Goal: Transaction & Acquisition: Purchase product/service

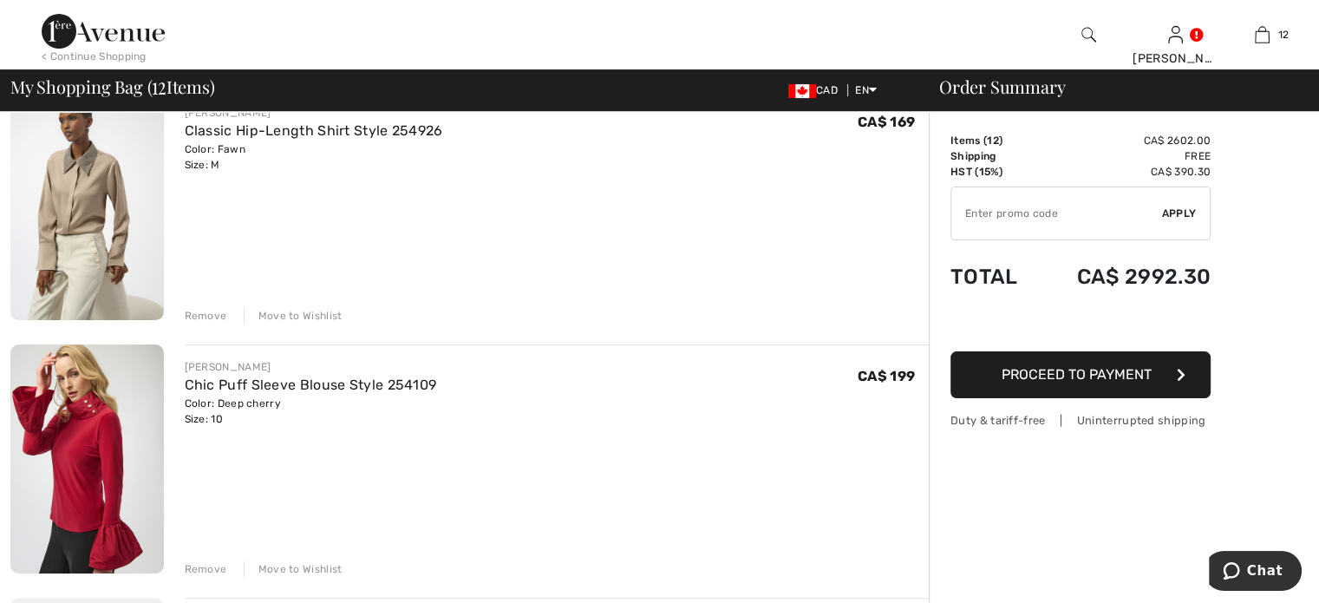
scroll to position [607, 0]
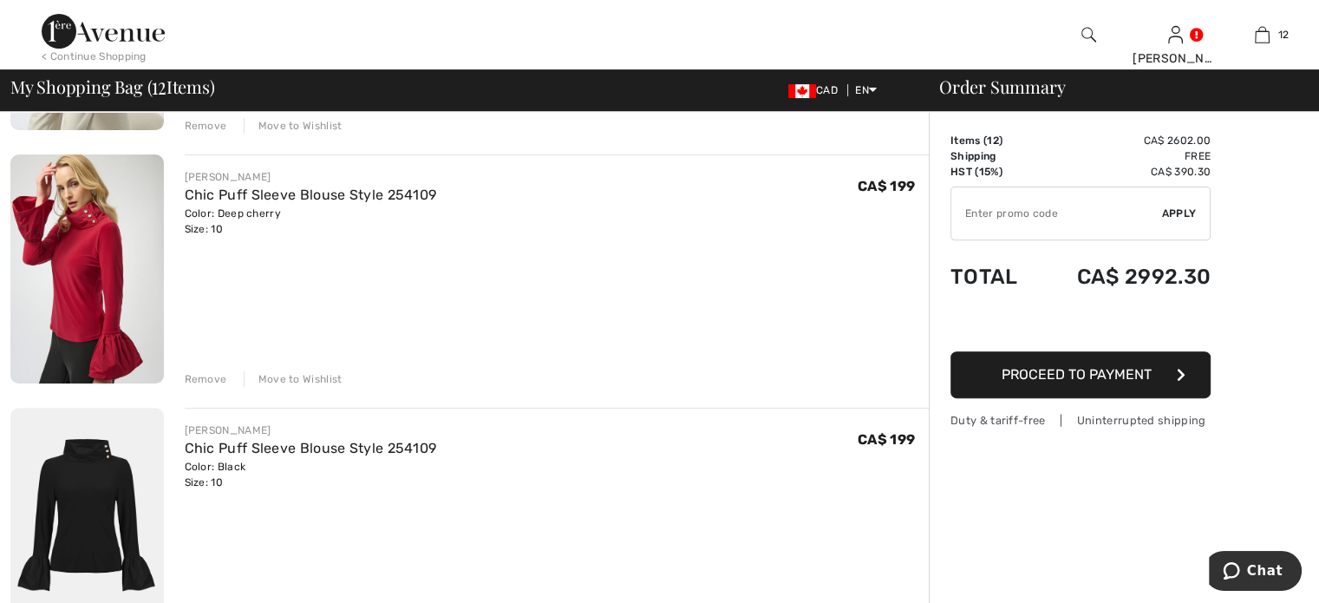
click at [226, 387] on div "Remove" at bounding box center [206, 379] width 43 height 16
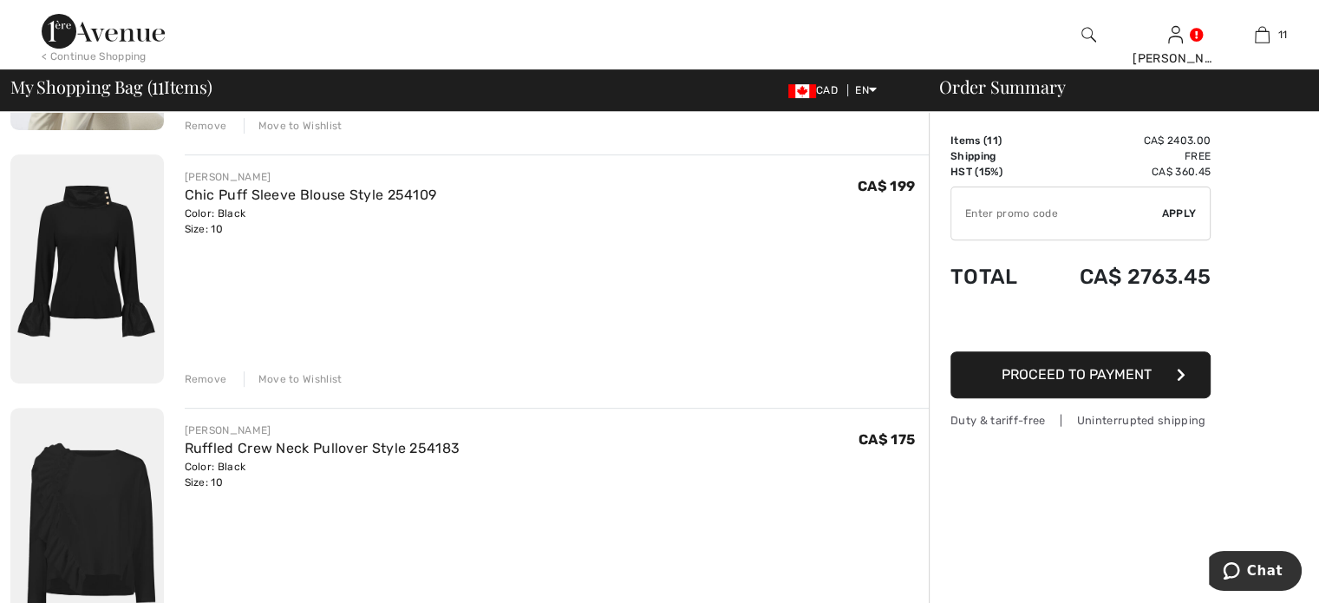
click at [226, 387] on div "Remove" at bounding box center [206, 379] width 43 height 16
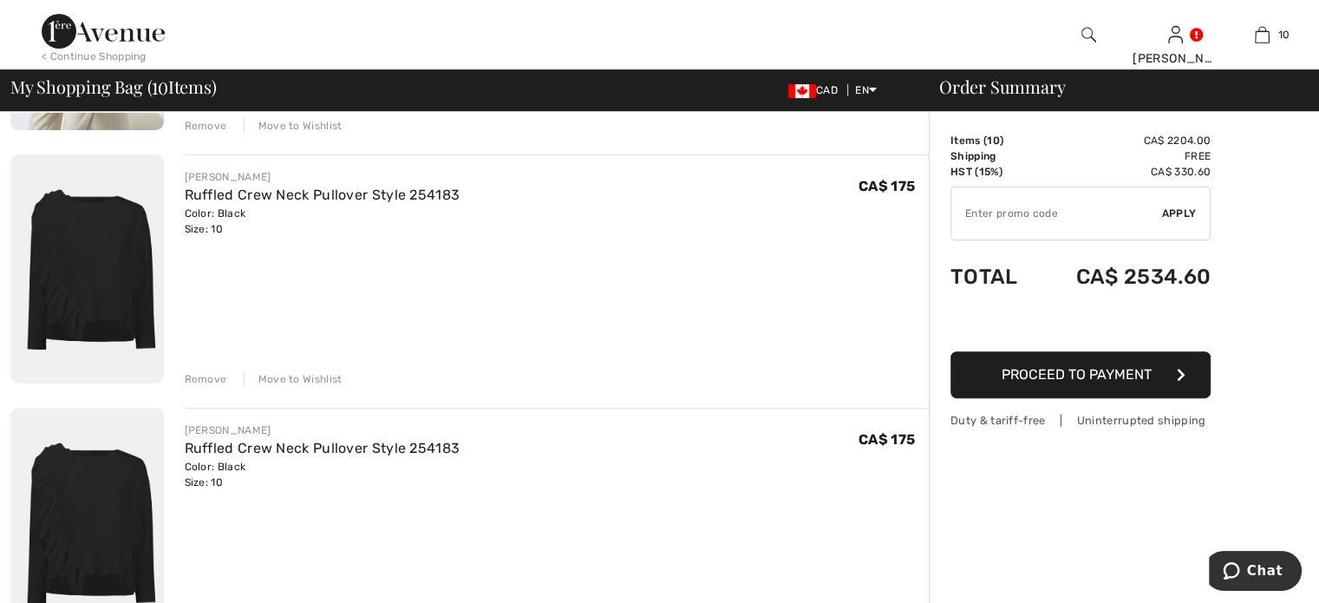
click at [226, 387] on div "Remove" at bounding box center [206, 379] width 43 height 16
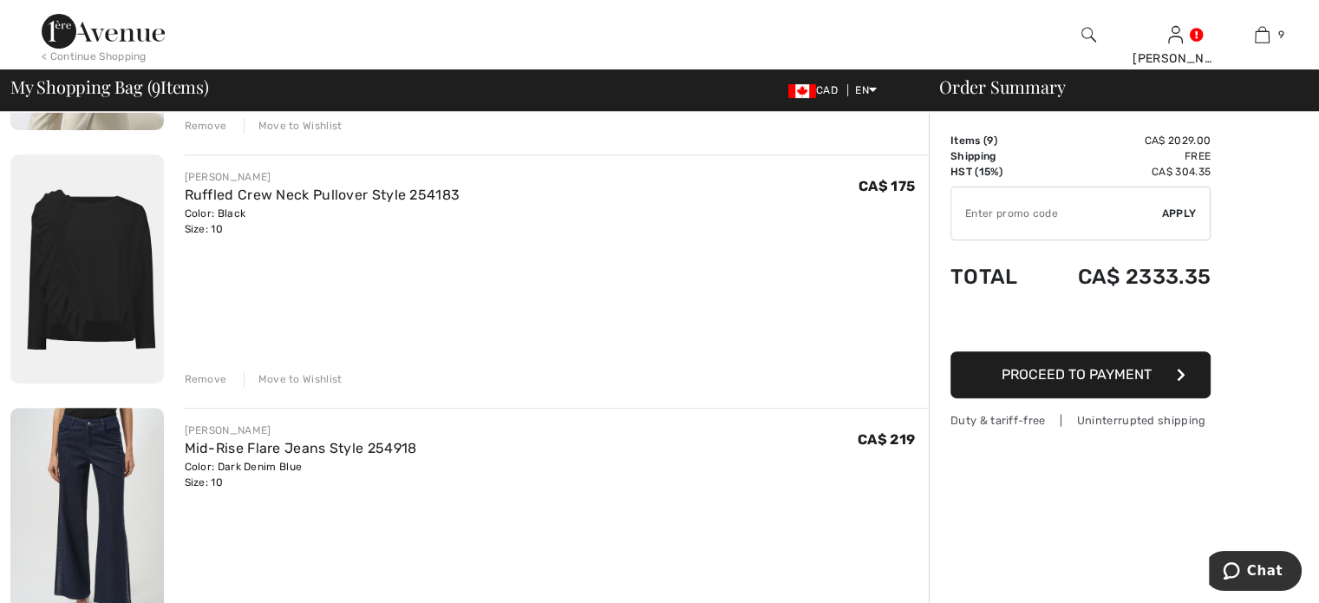
click at [226, 387] on div "Remove" at bounding box center [206, 379] width 43 height 16
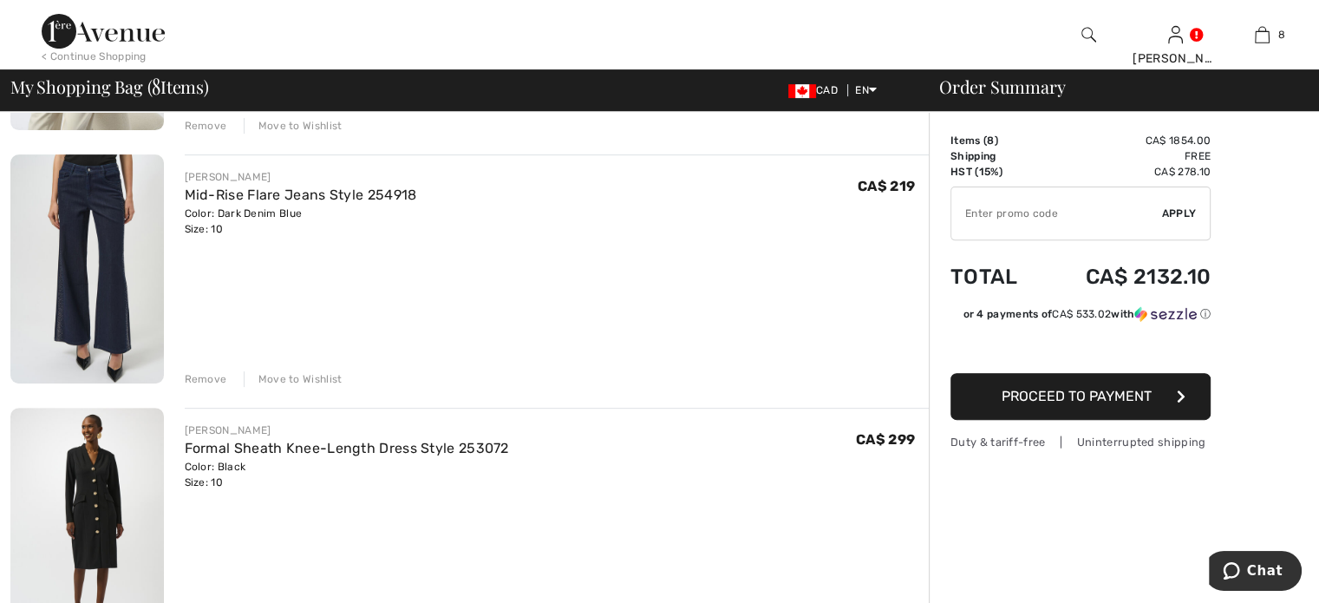
click at [226, 387] on div "Remove" at bounding box center [206, 379] width 43 height 16
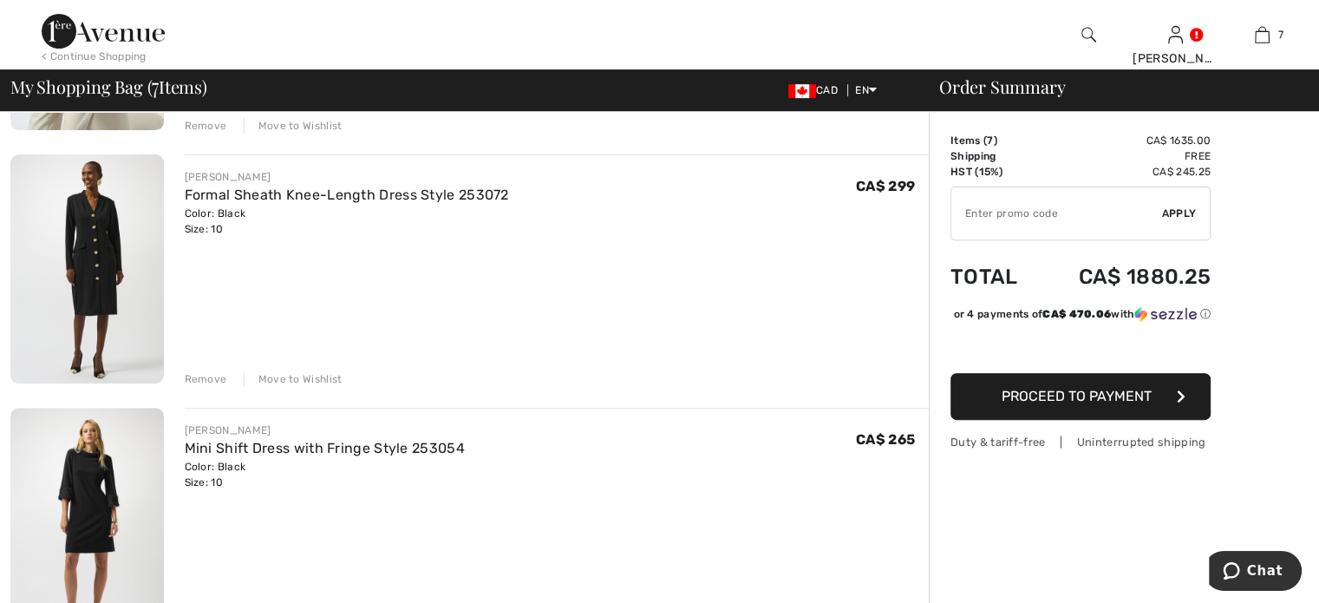
click at [226, 387] on div "Remove" at bounding box center [206, 379] width 43 height 16
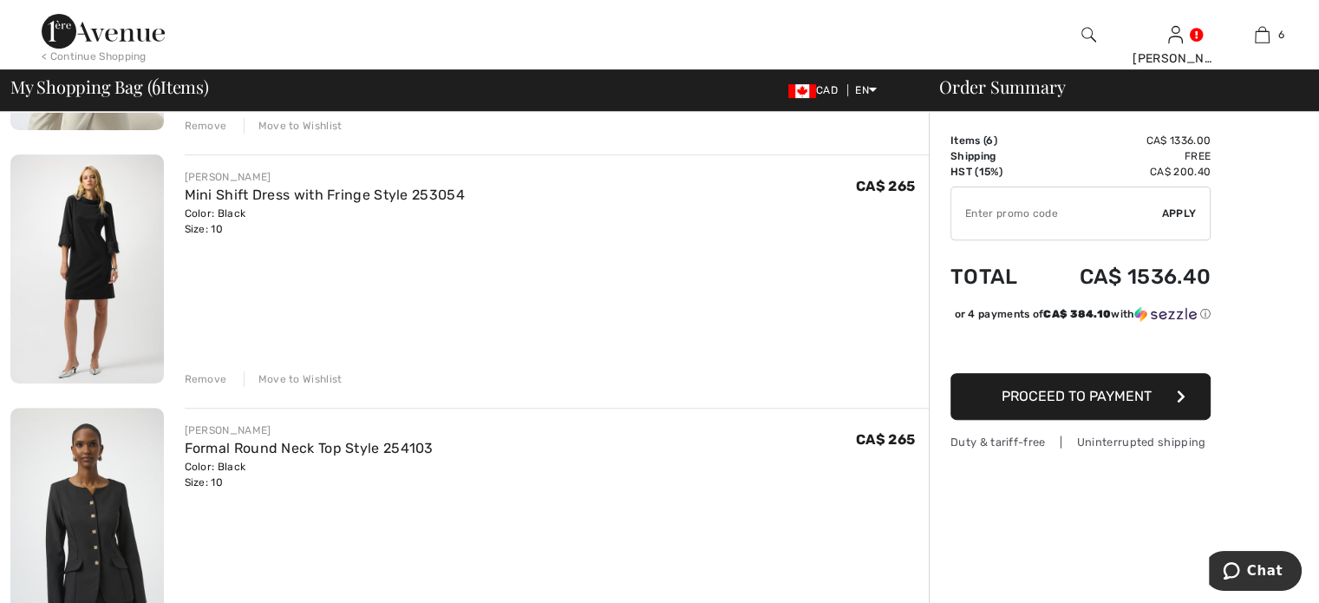
click at [226, 387] on div "Remove" at bounding box center [206, 379] width 43 height 16
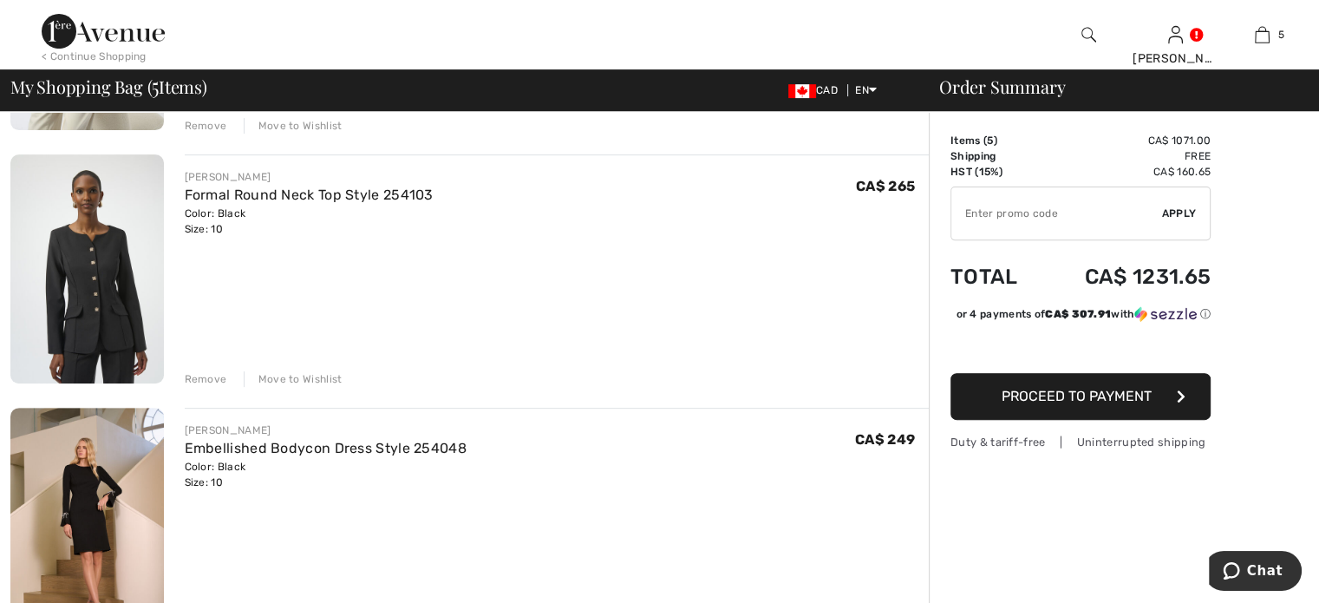
click at [226, 387] on div "Remove" at bounding box center [206, 379] width 43 height 16
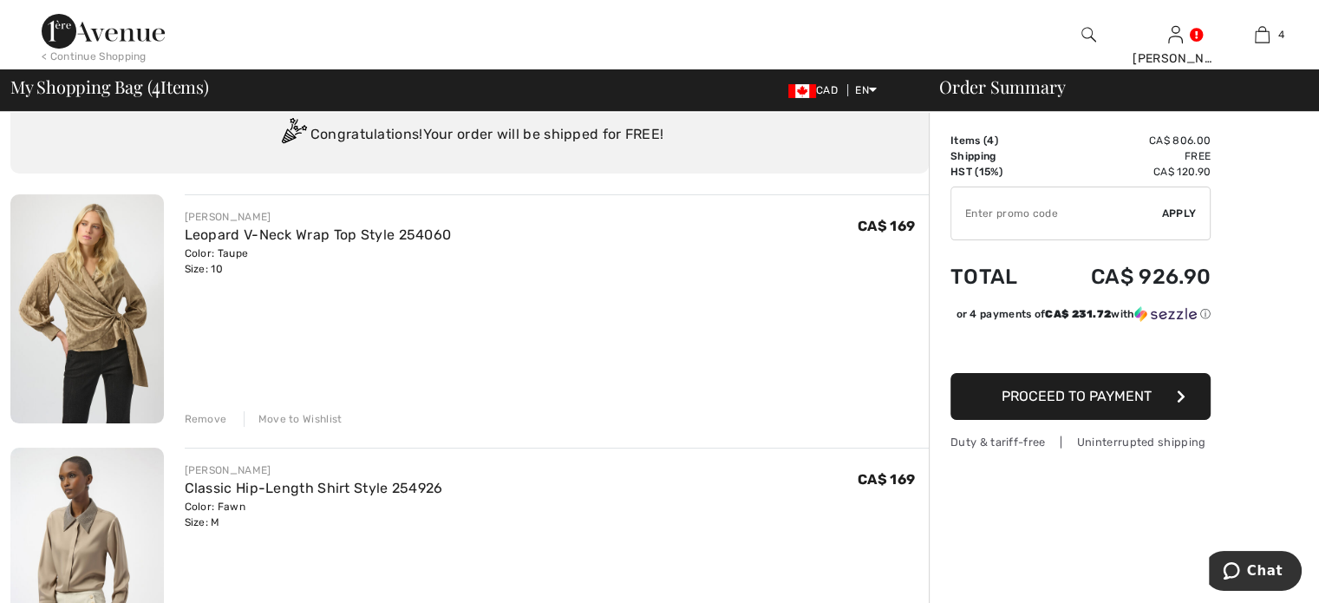
scroll to position [434, 0]
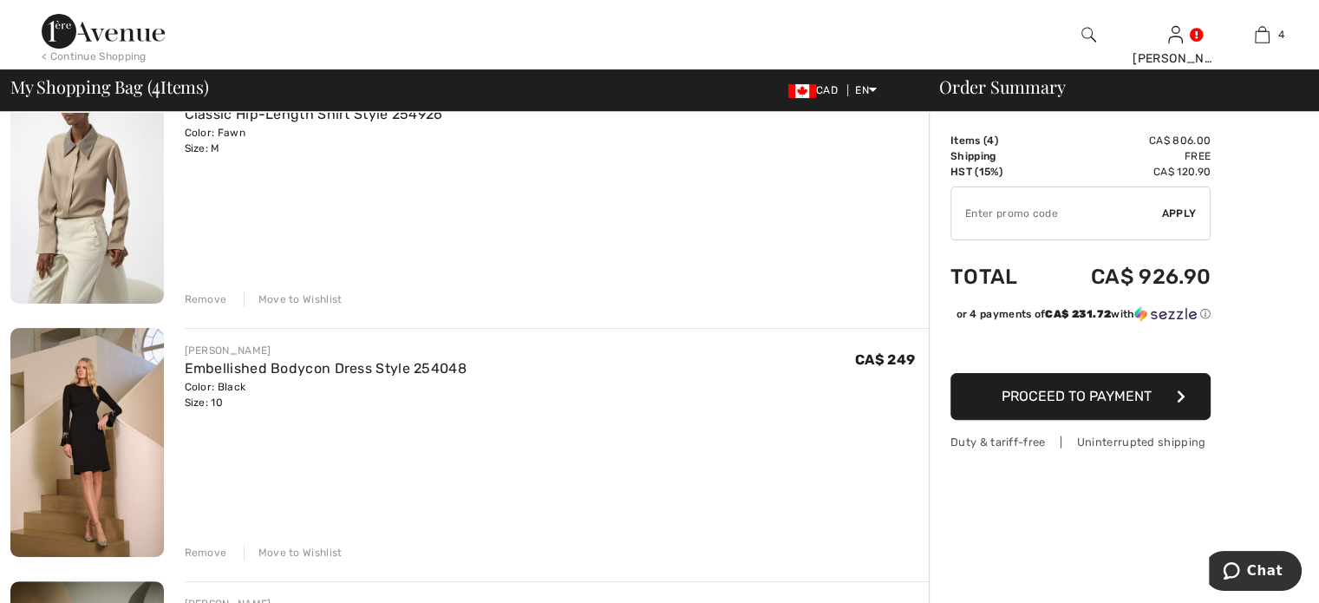
click at [219, 307] on div "Remove" at bounding box center [206, 299] width 43 height 16
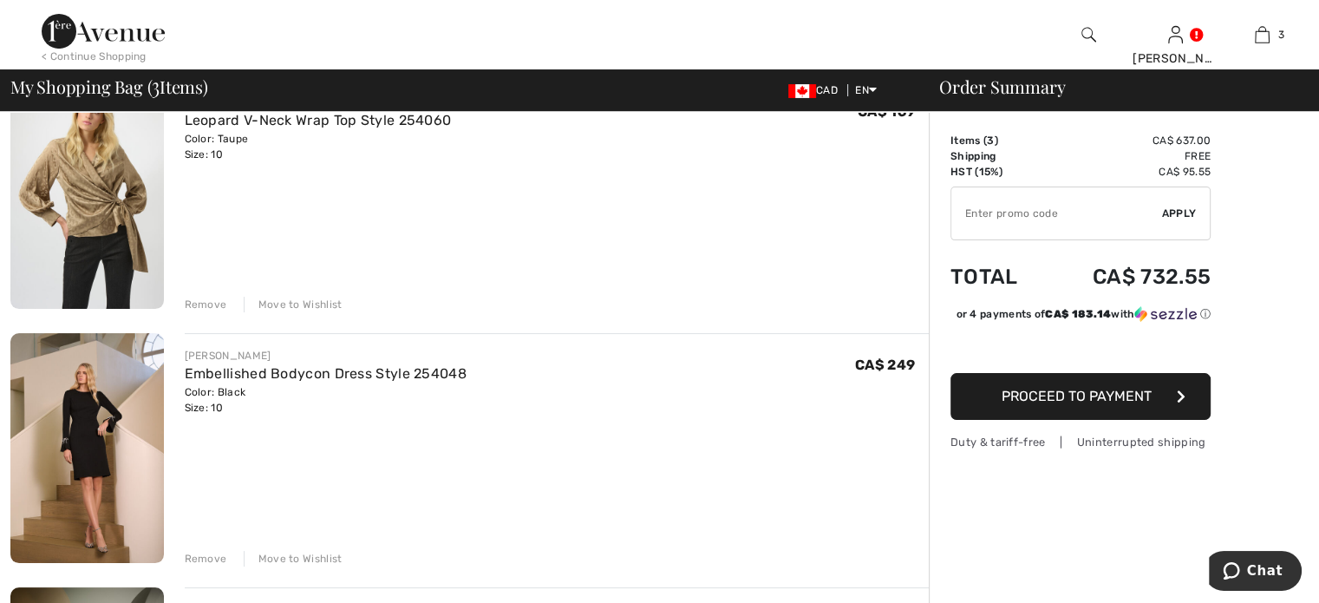
scroll to position [173, 0]
click at [242, 129] on link "Leopard V-Neck Wrap Top Style 254060" at bounding box center [318, 121] width 267 height 16
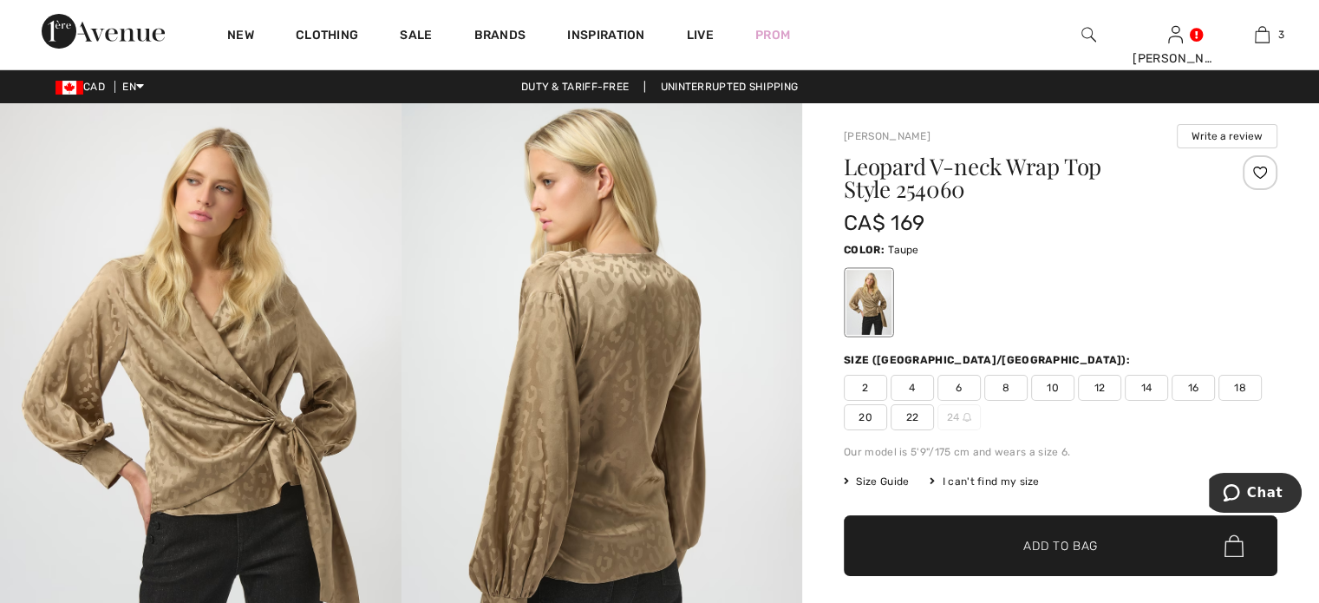
click at [227, 364] on img at bounding box center [201, 403] width 402 height 601
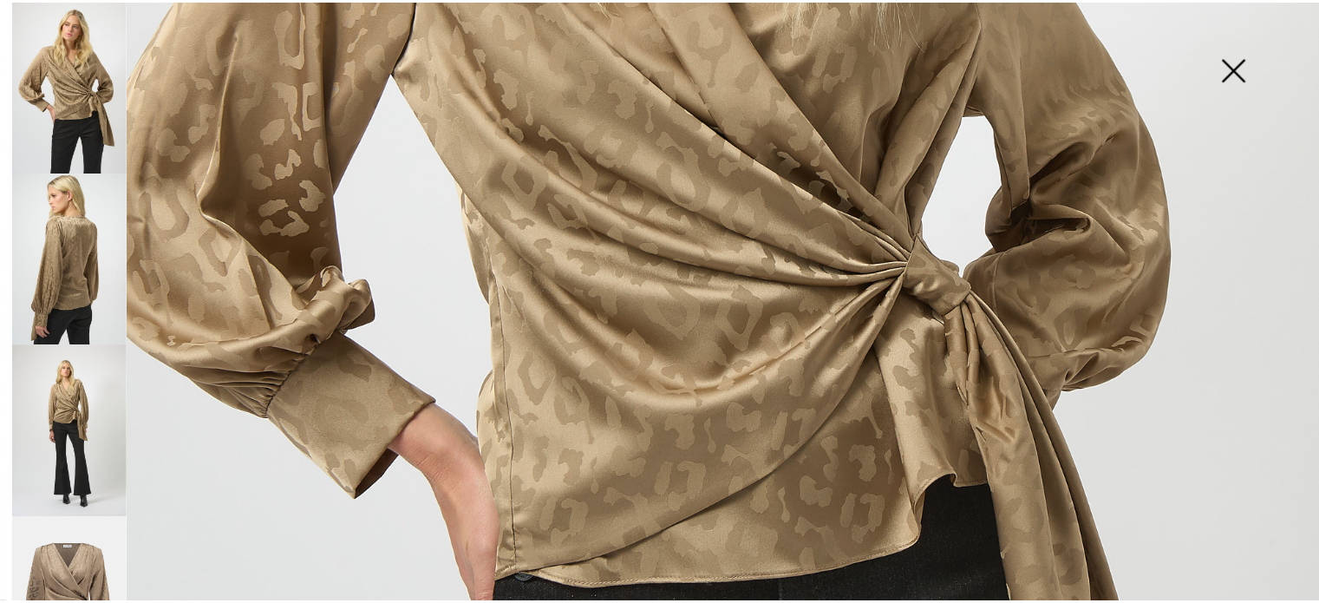
scroll to position [260, 0]
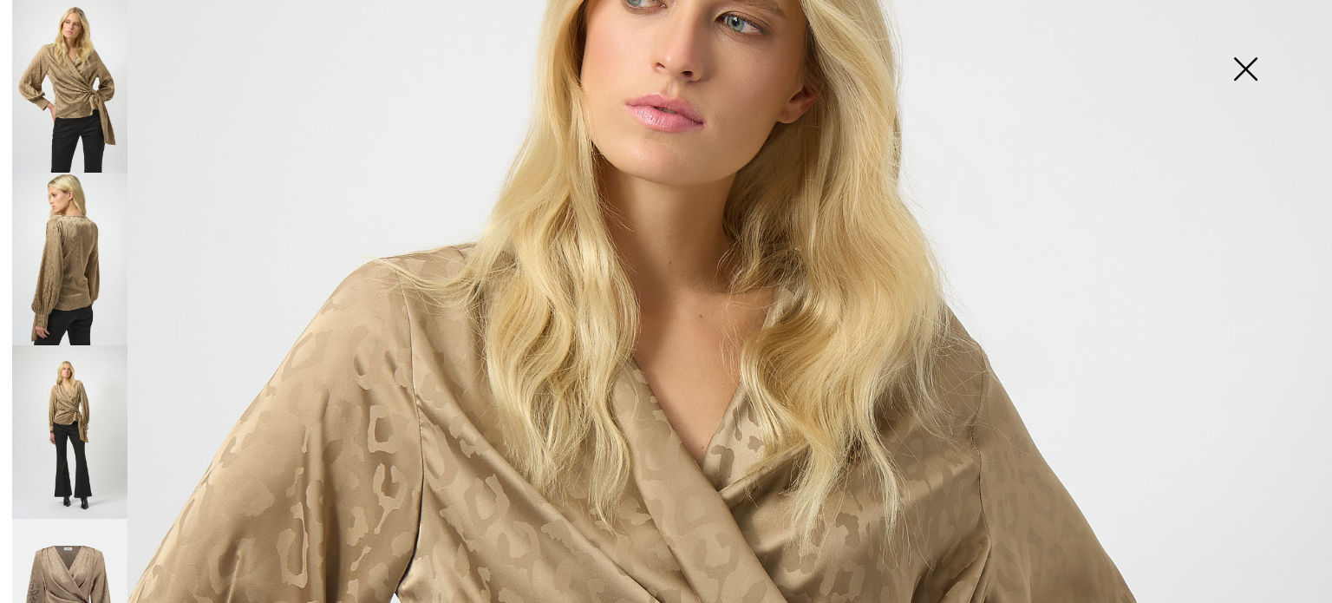
click at [1245, 65] on img at bounding box center [1245, 70] width 87 height 89
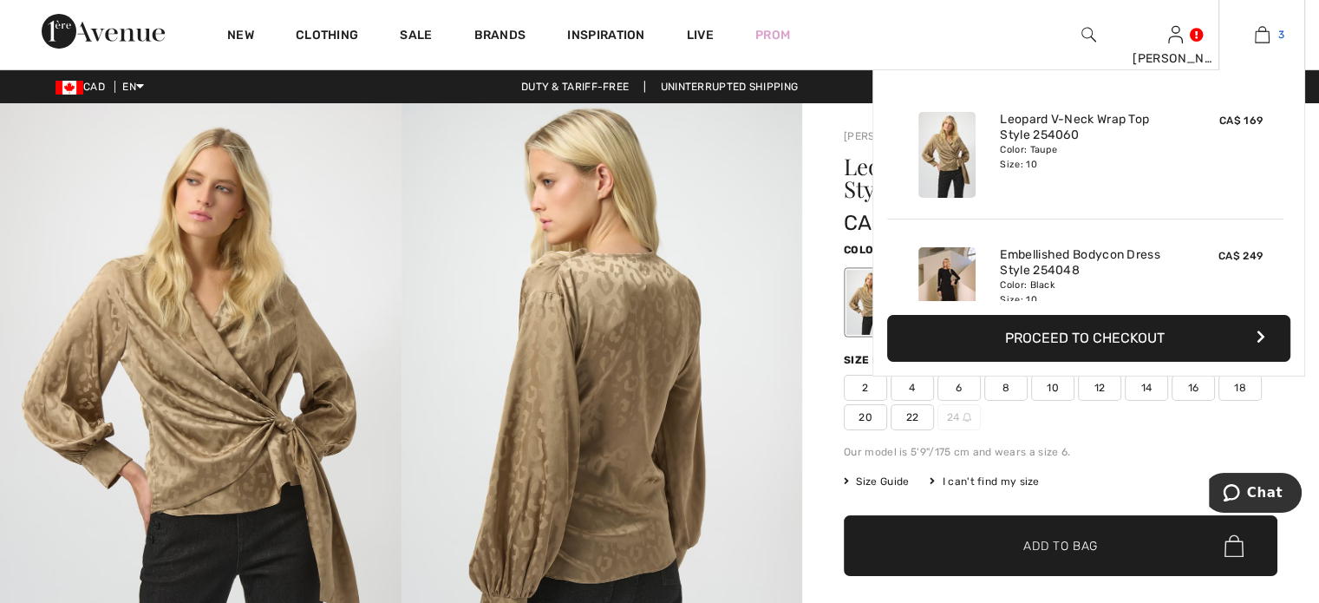
click at [1255, 37] on img at bounding box center [1262, 34] width 15 height 21
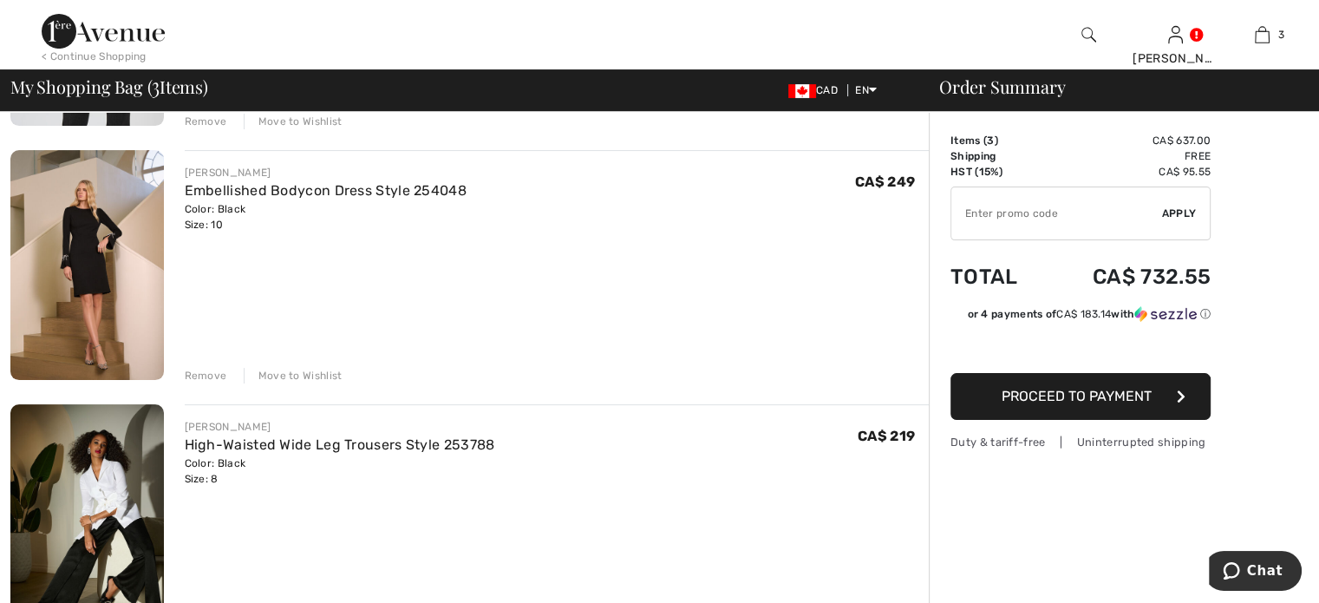
scroll to position [520, 0]
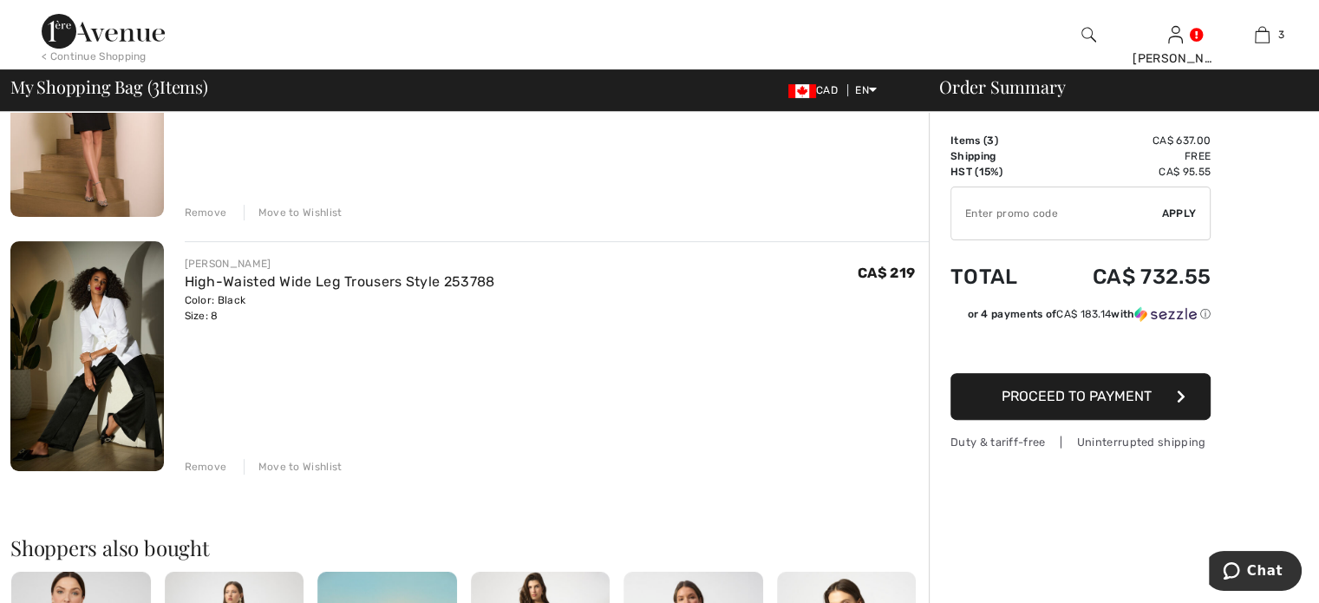
click at [226, 474] on div "Remove" at bounding box center [206, 467] width 43 height 16
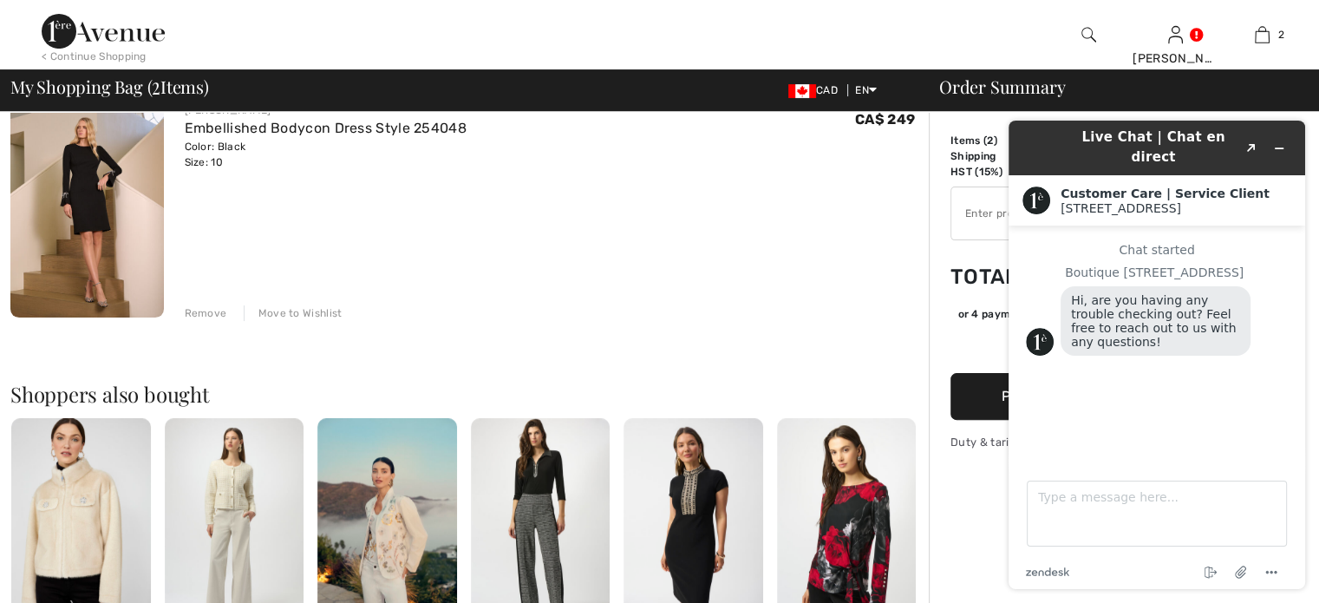
scroll to position [347, 0]
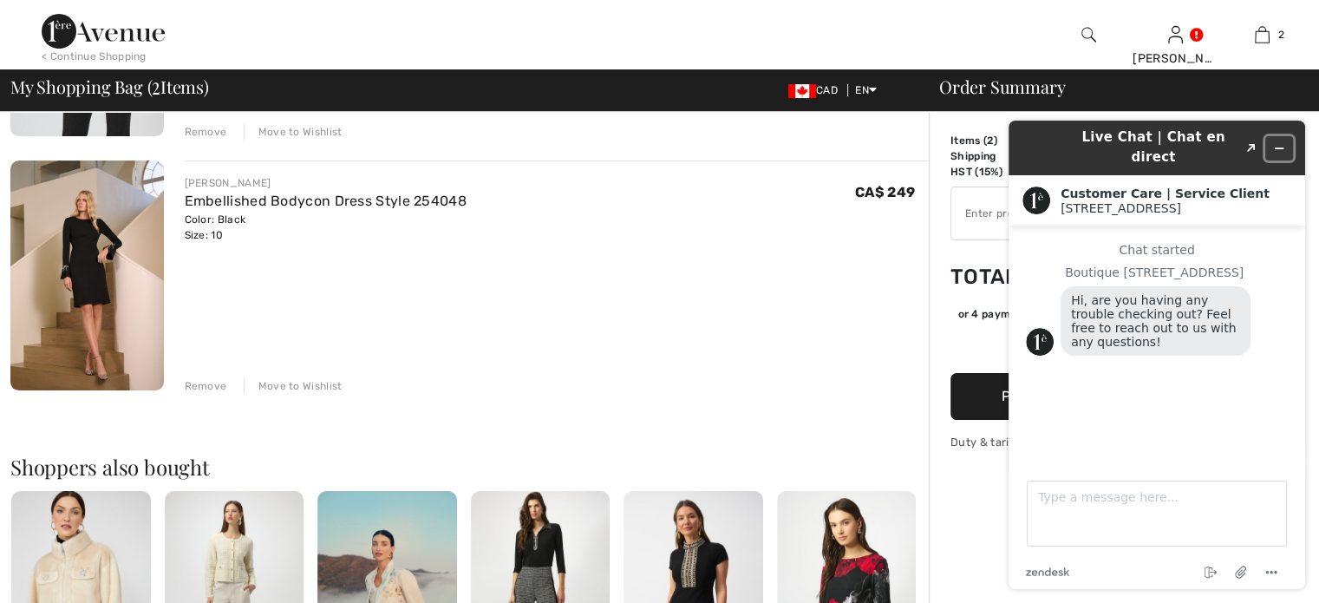
click at [1278, 142] on icon "Minimize widget" at bounding box center [1279, 148] width 12 height 12
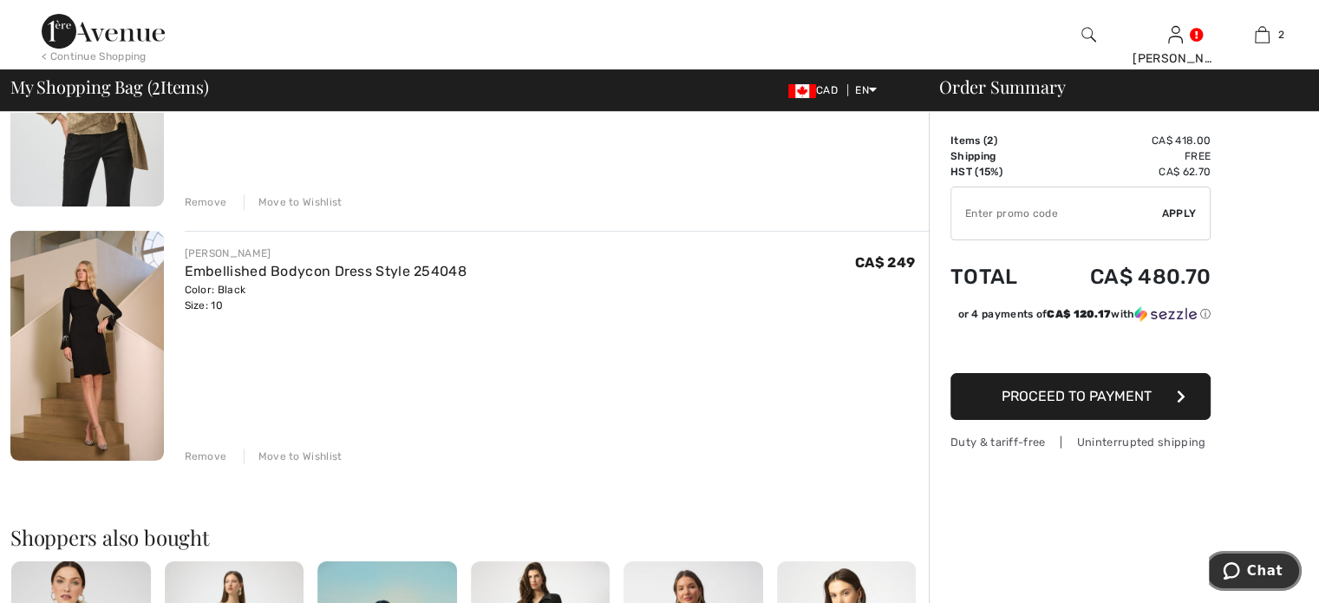
scroll to position [173, 0]
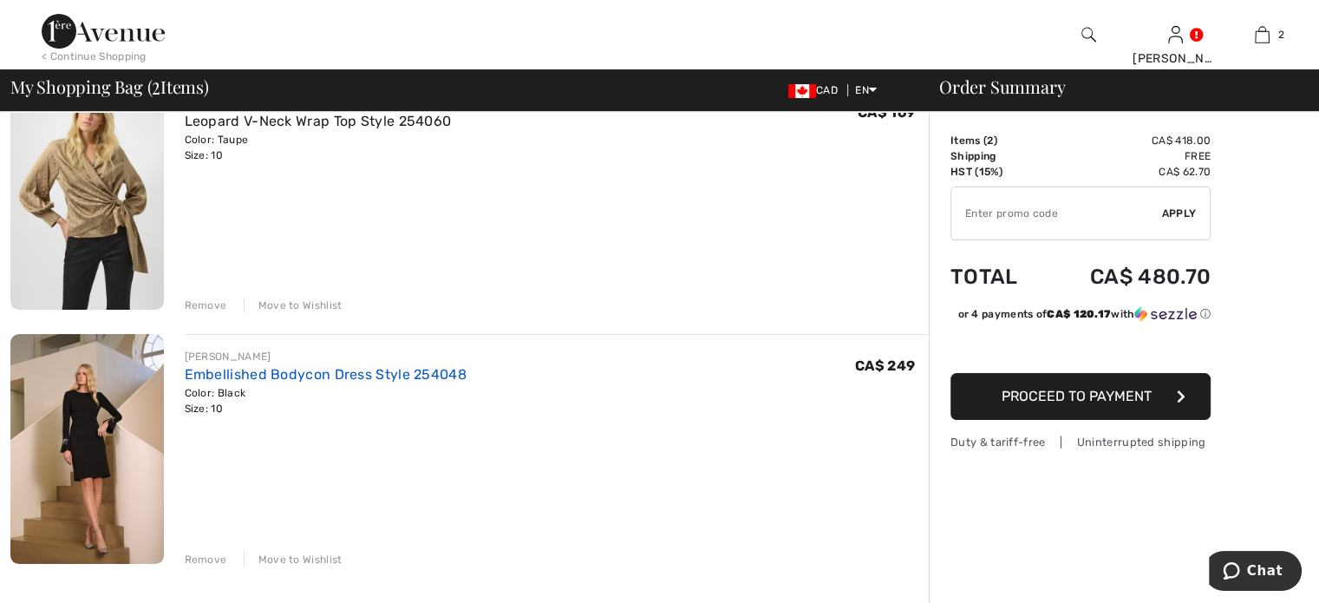
click at [443, 383] on link "Embellished Bodycon Dress Style 254048" at bounding box center [326, 374] width 282 height 16
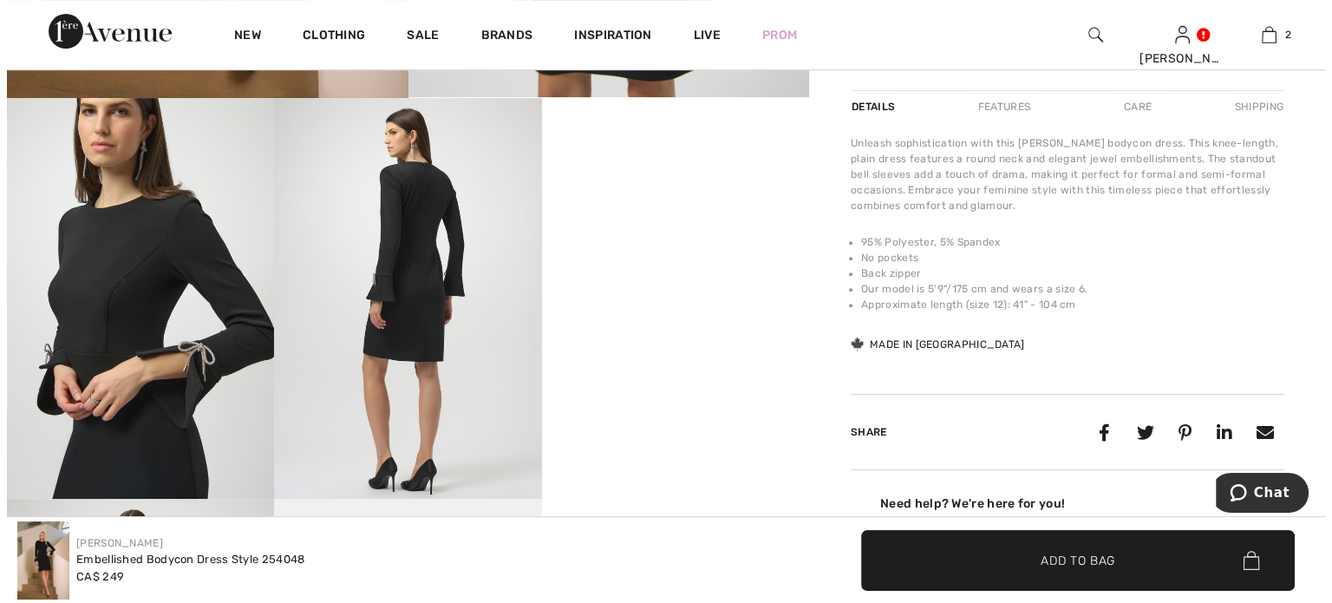
scroll to position [173, 0]
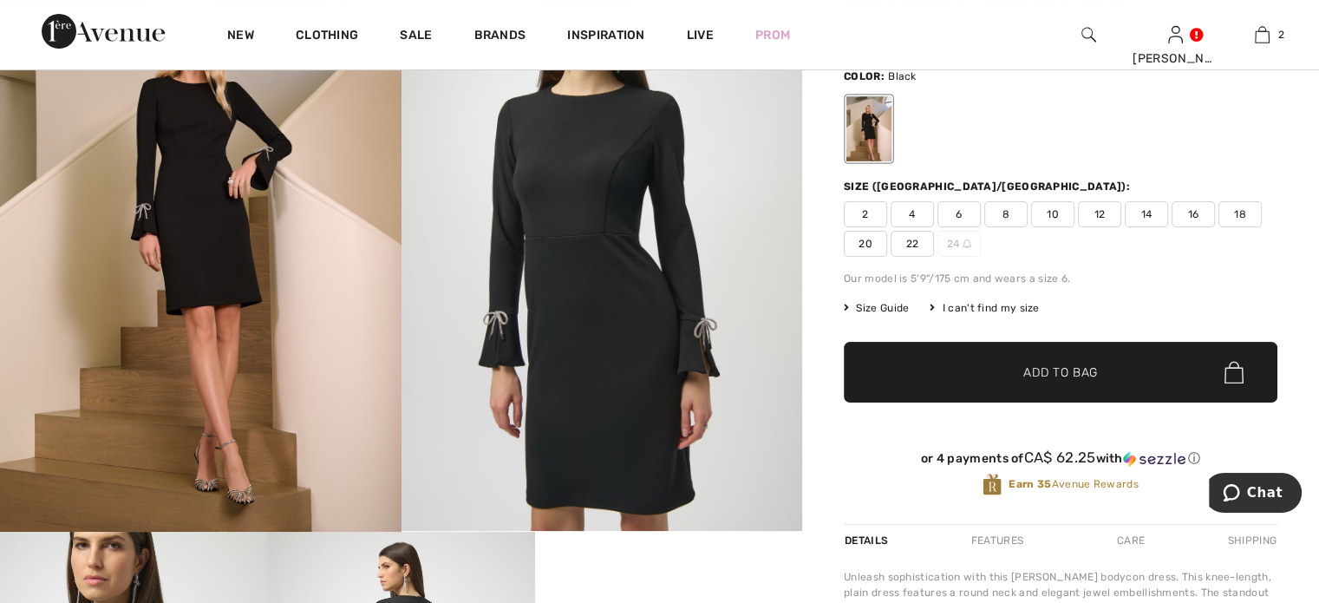
click at [588, 286] on img at bounding box center [603, 230] width 402 height 601
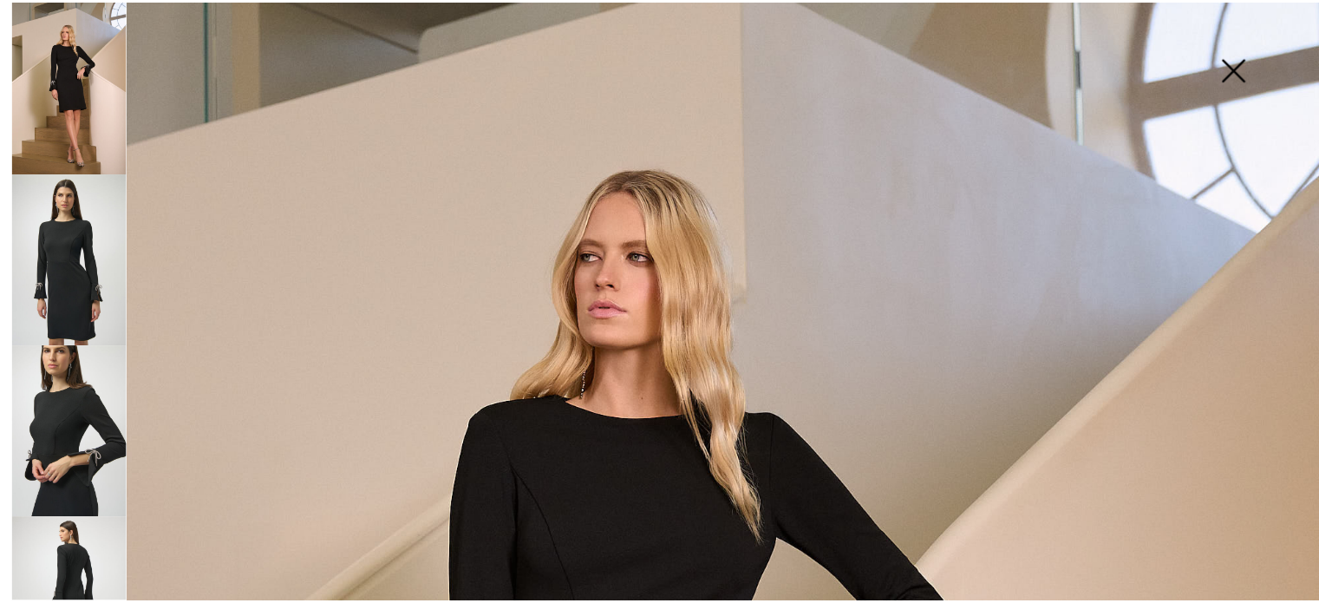
scroll to position [87, 0]
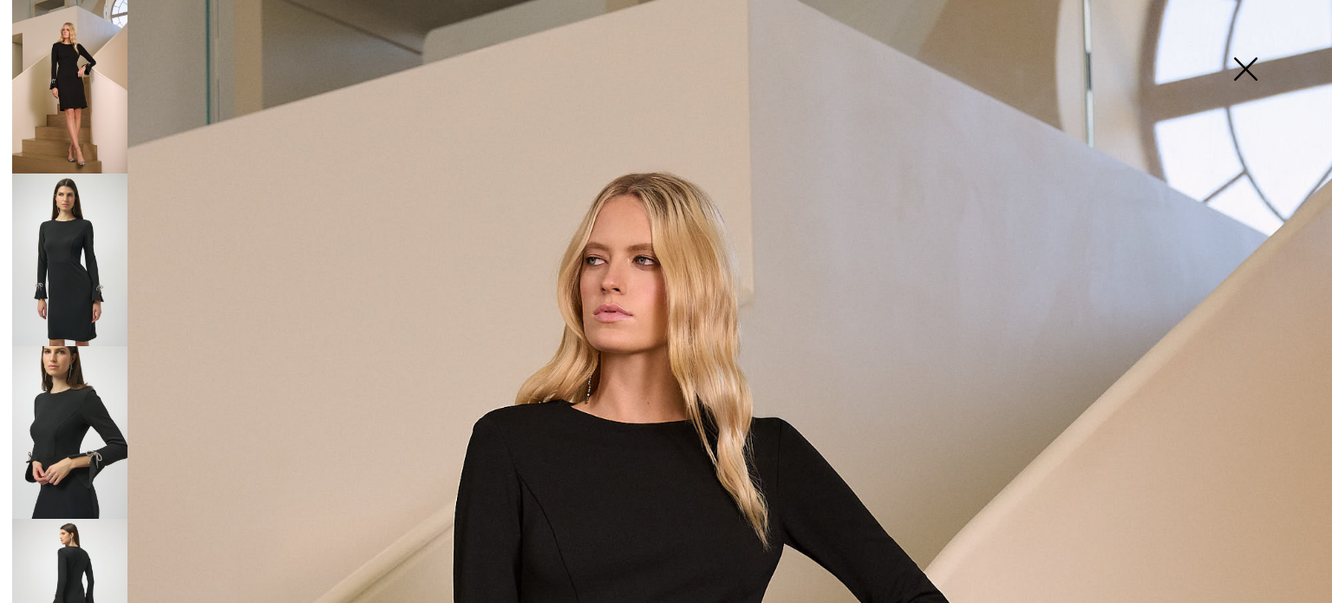
click at [1242, 62] on img at bounding box center [1245, 70] width 87 height 89
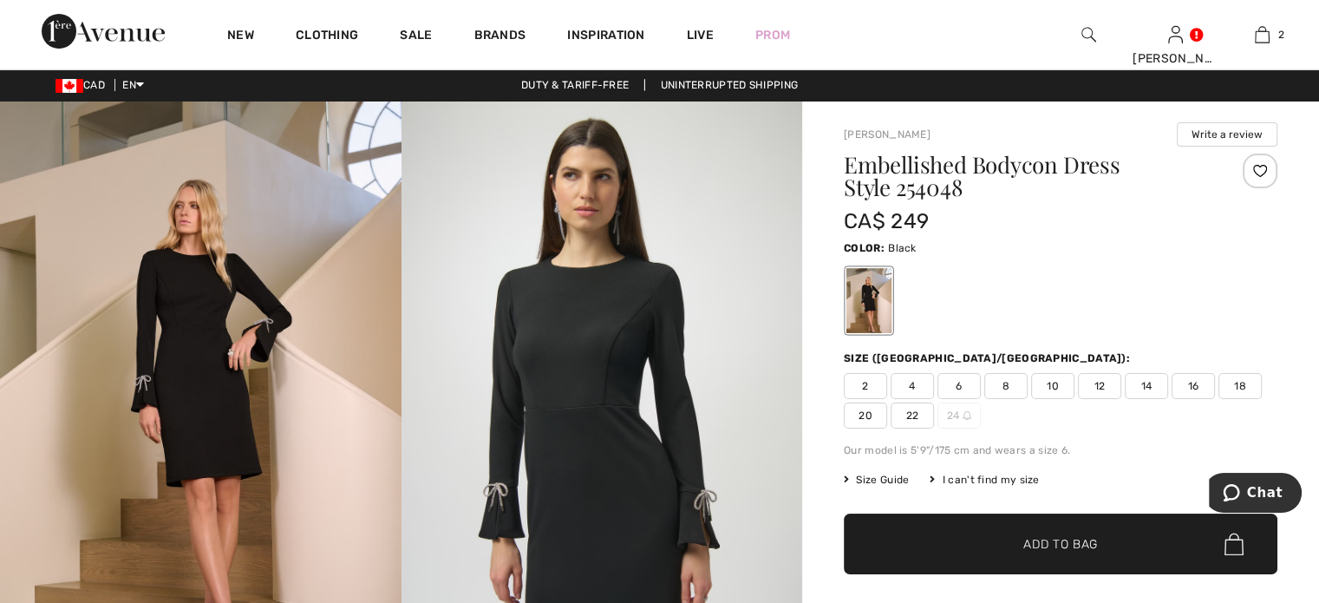
scroll to position [0, 0]
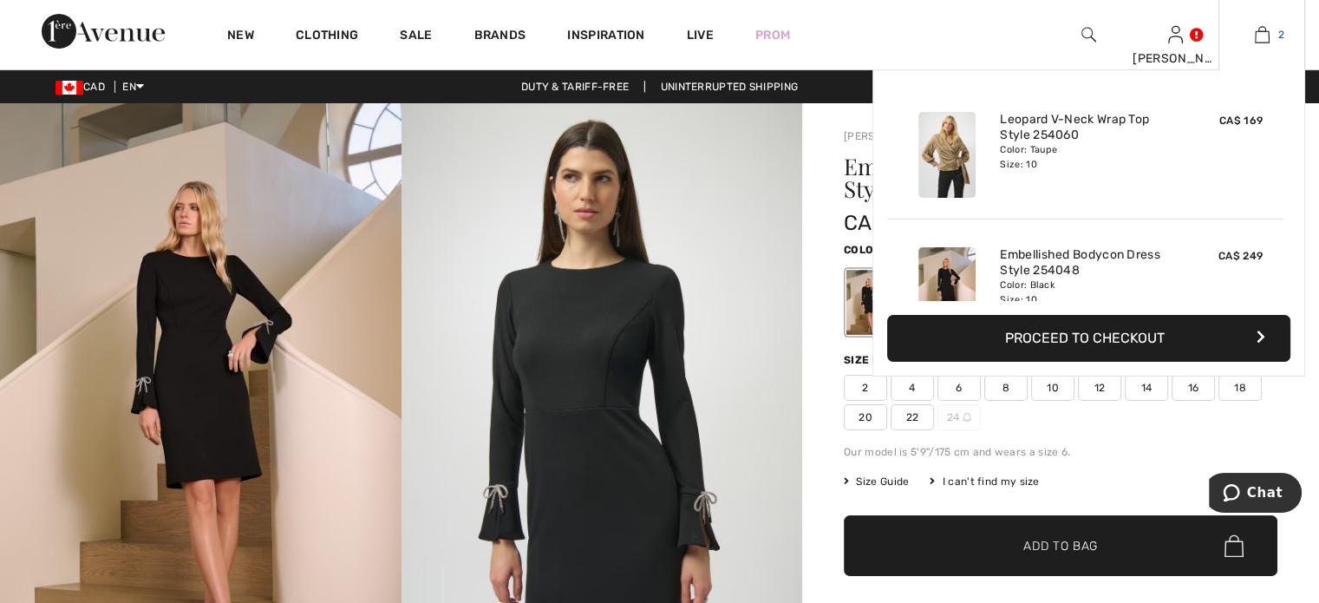
click at [1255, 30] on img at bounding box center [1262, 34] width 15 height 21
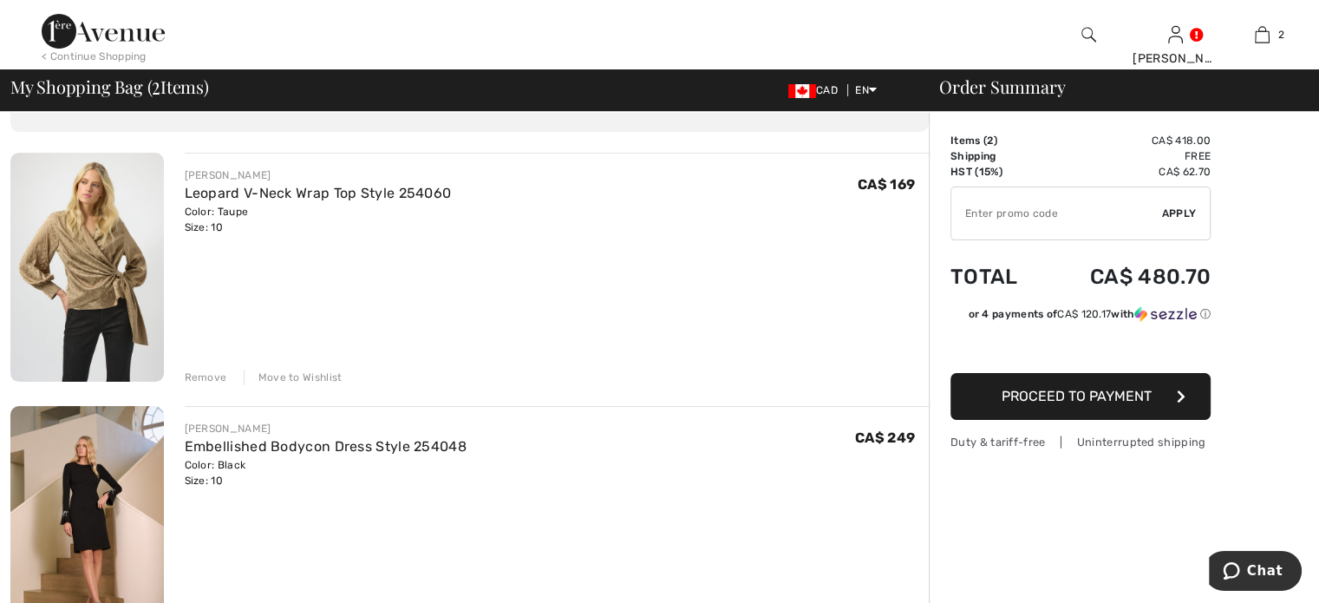
scroll to position [173, 0]
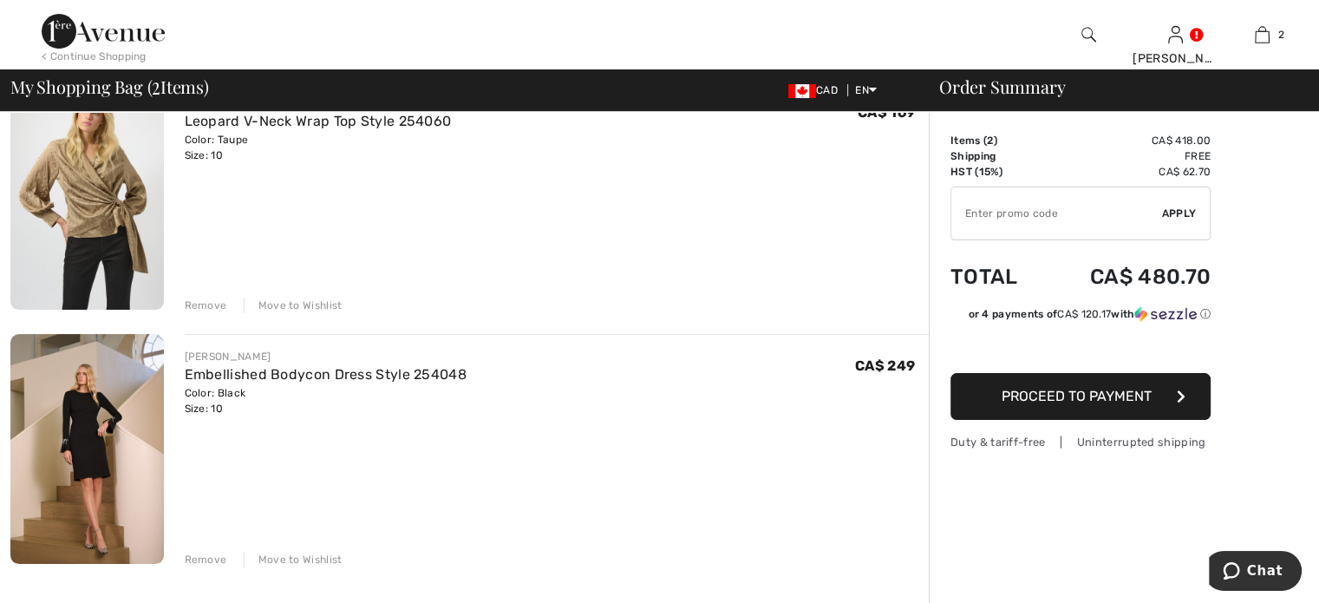
click at [218, 313] on div "Remove" at bounding box center [206, 306] width 43 height 16
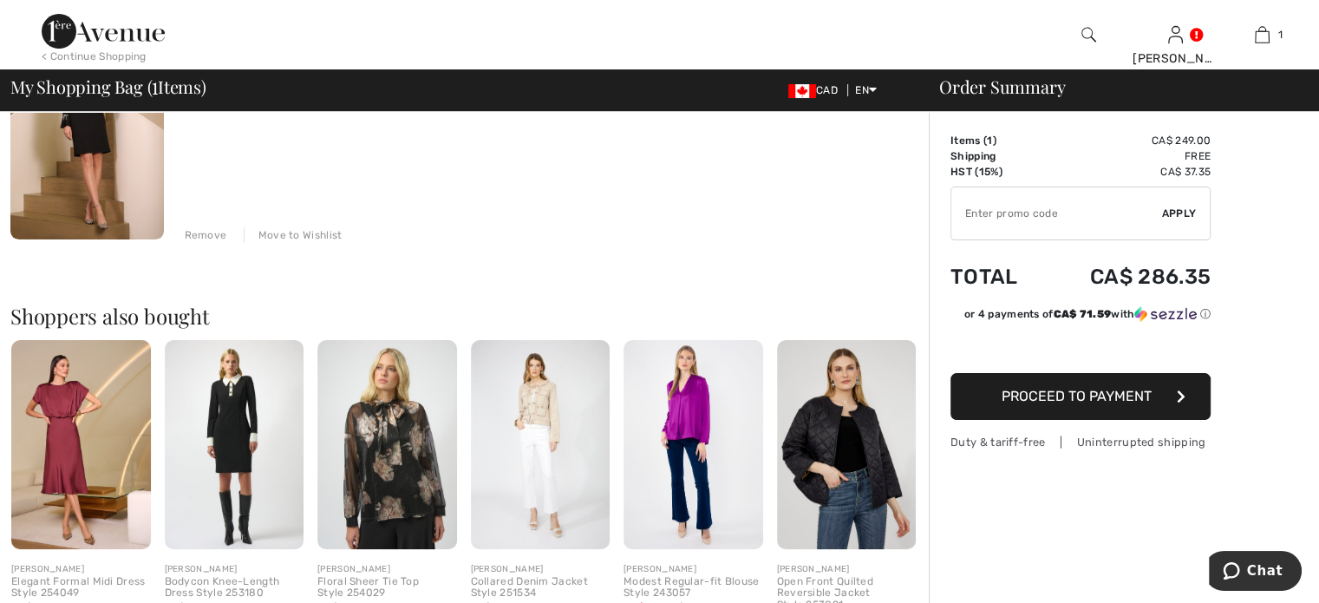
scroll to position [0, 0]
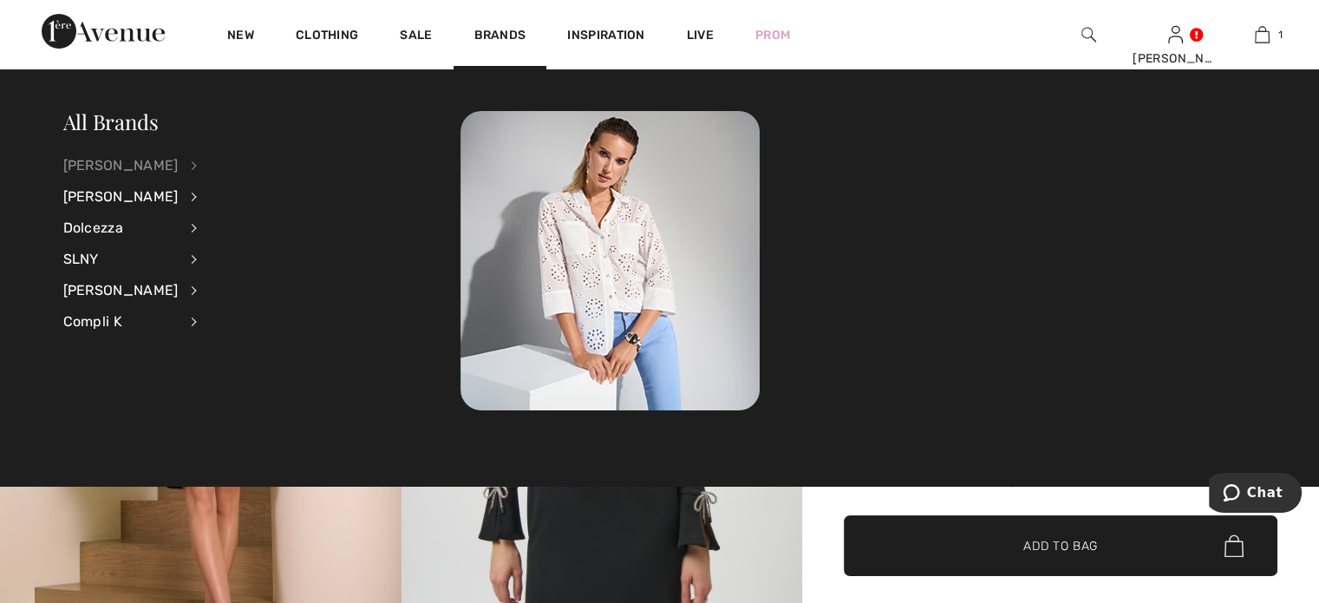
click at [160, 162] on div "[PERSON_NAME]" at bounding box center [120, 165] width 115 height 31
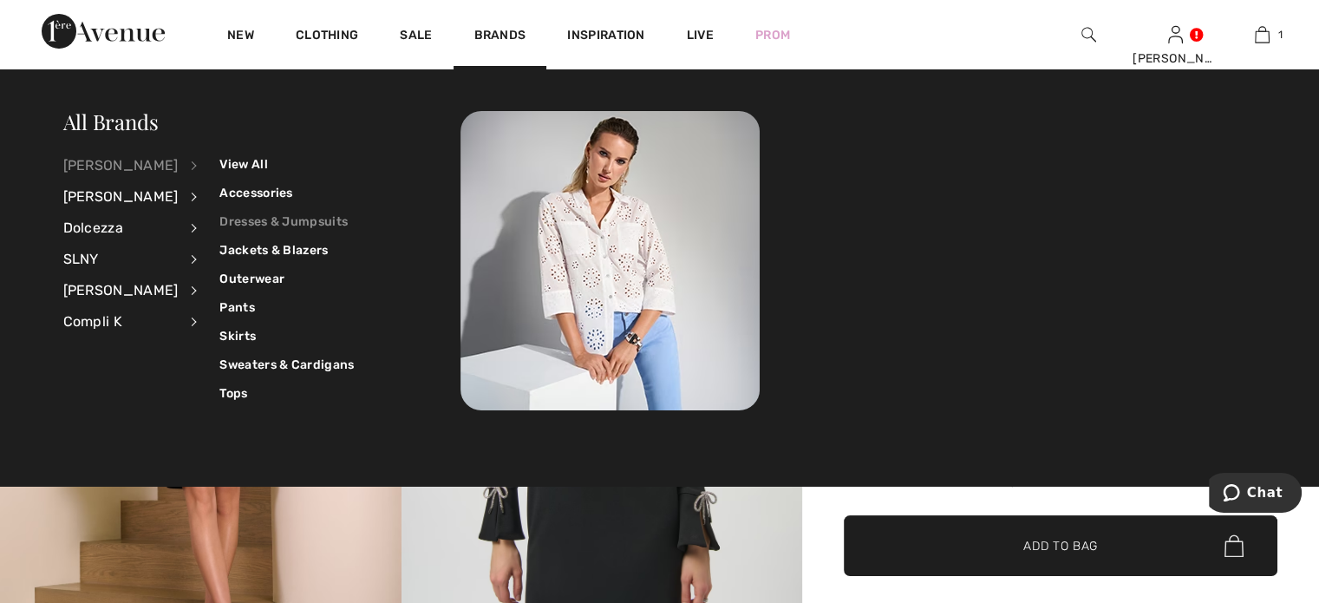
click at [263, 222] on link "Dresses & Jumpsuits" at bounding box center [286, 221] width 134 height 29
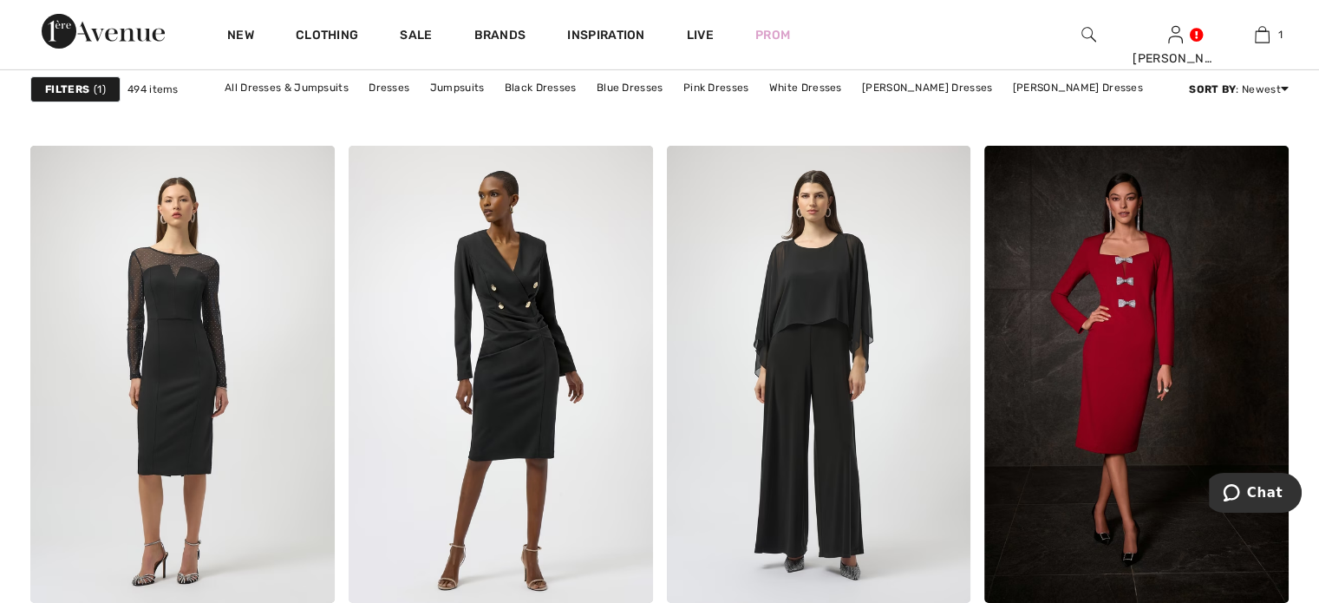
scroll to position [6159, 0]
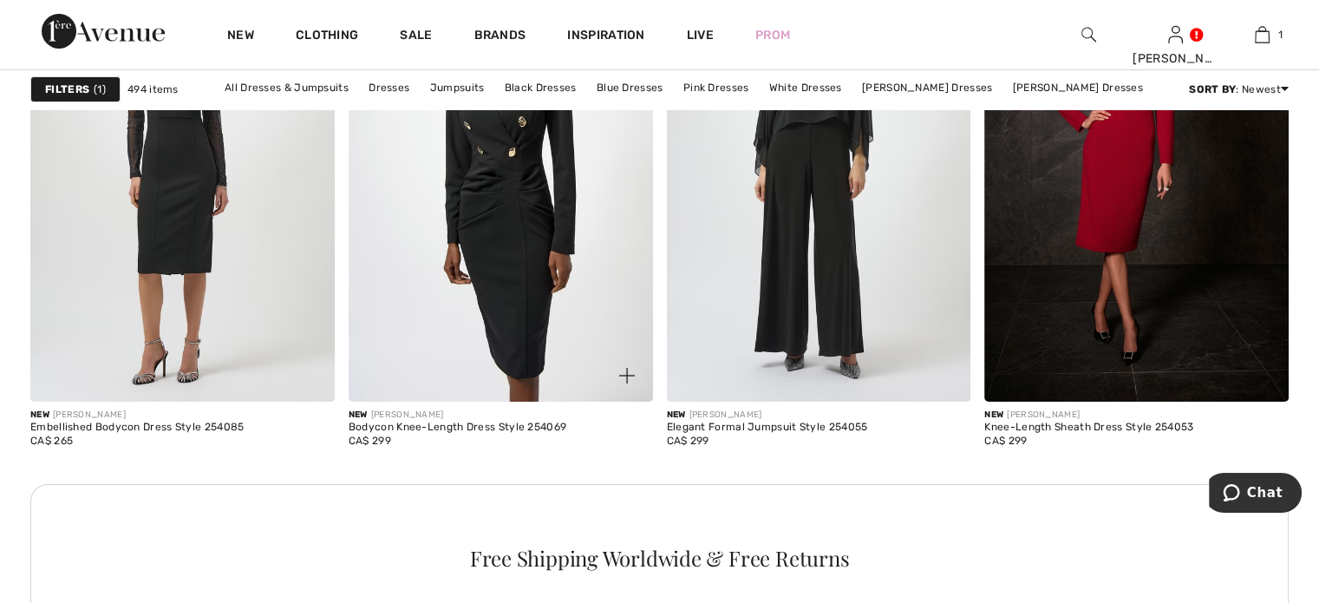
click at [527, 332] on img at bounding box center [501, 172] width 304 height 456
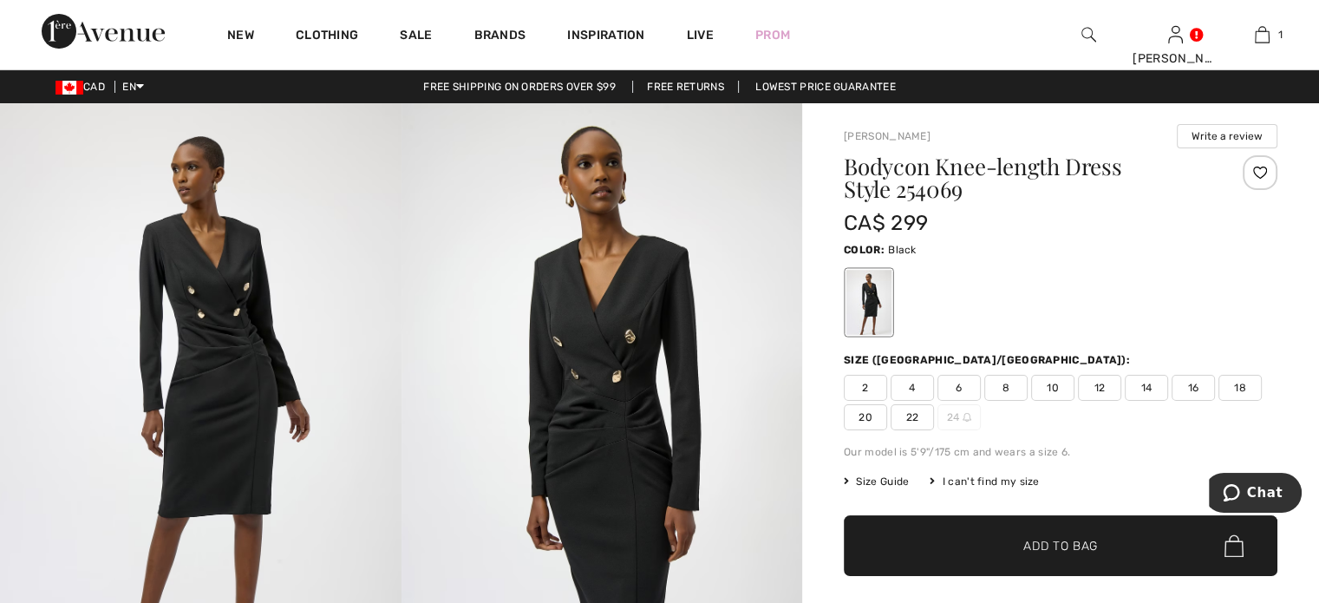
click at [580, 394] on img at bounding box center [603, 403] width 402 height 601
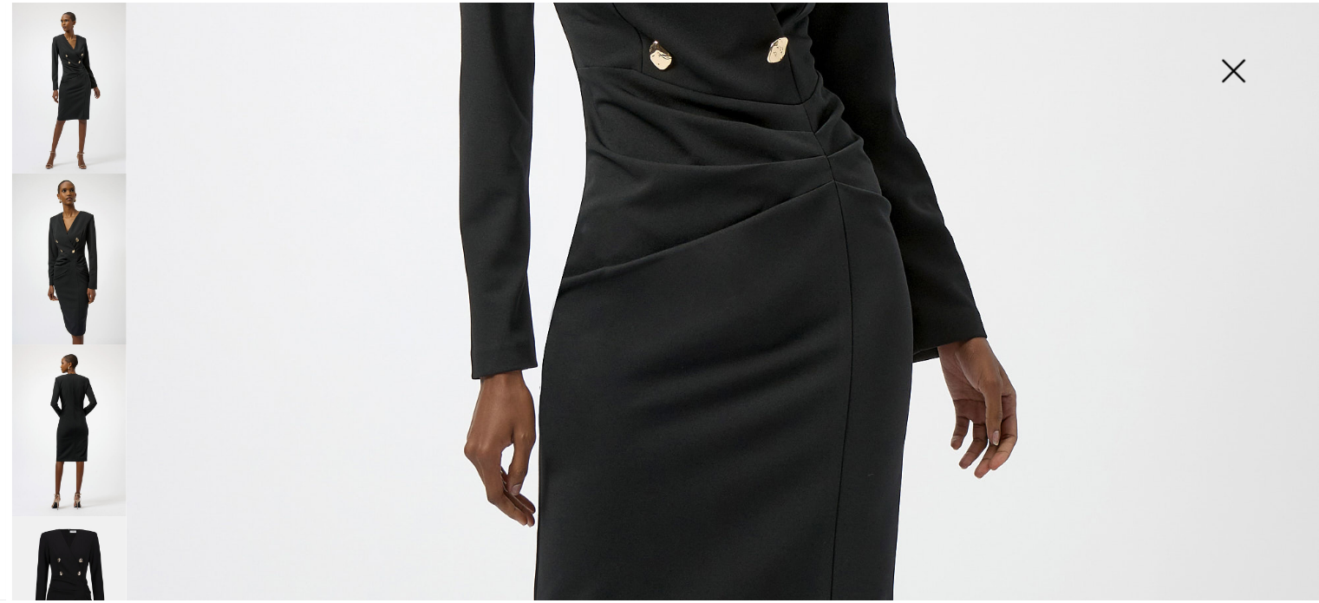
scroll to position [347, 0]
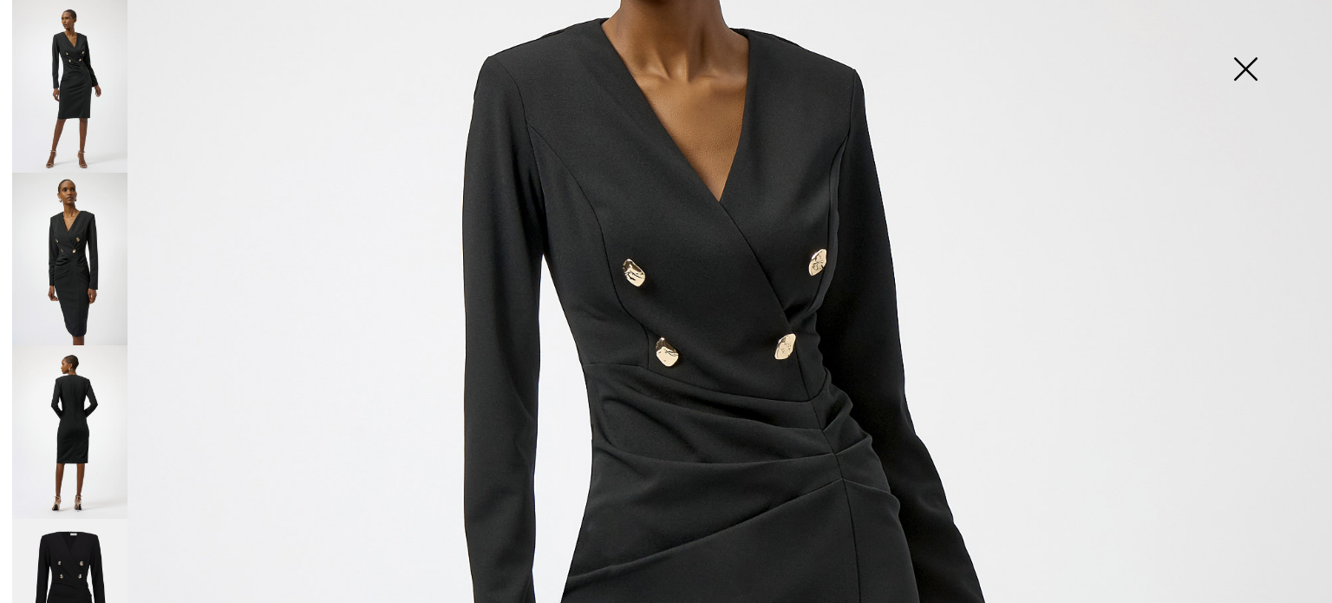
click at [1242, 62] on img at bounding box center [1245, 70] width 87 height 89
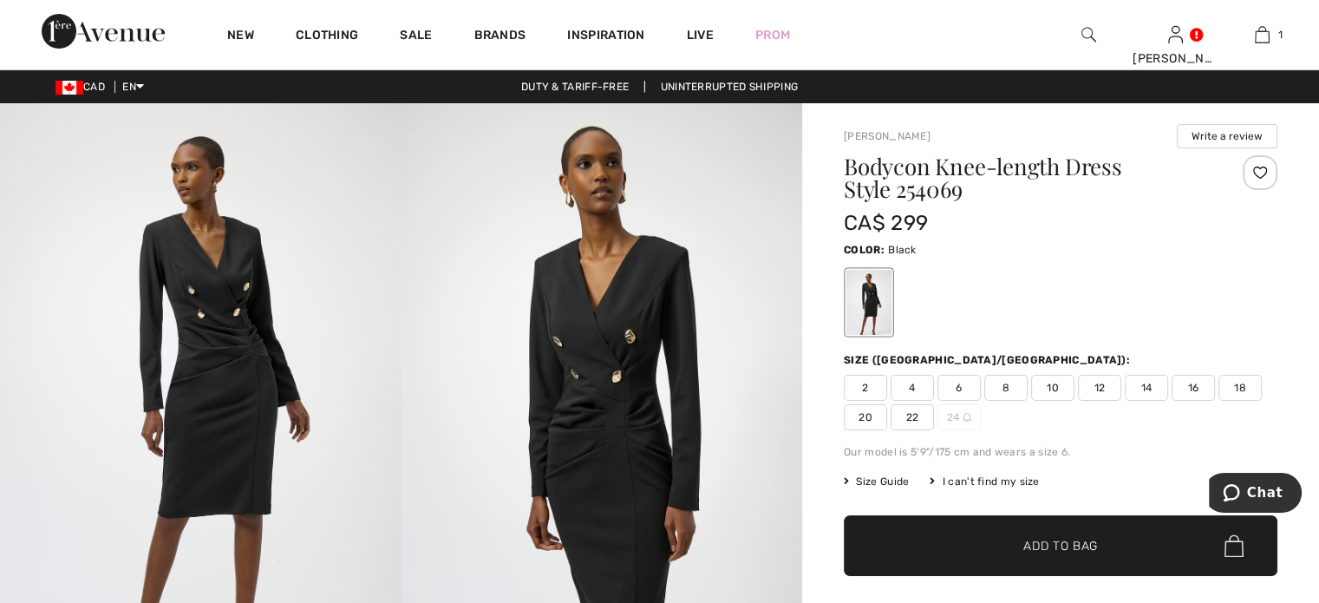
click at [1075, 401] on span "10" at bounding box center [1052, 388] width 43 height 26
click at [1031, 576] on span "✔ Added to Bag Add to Bag" at bounding box center [1061, 545] width 434 height 61
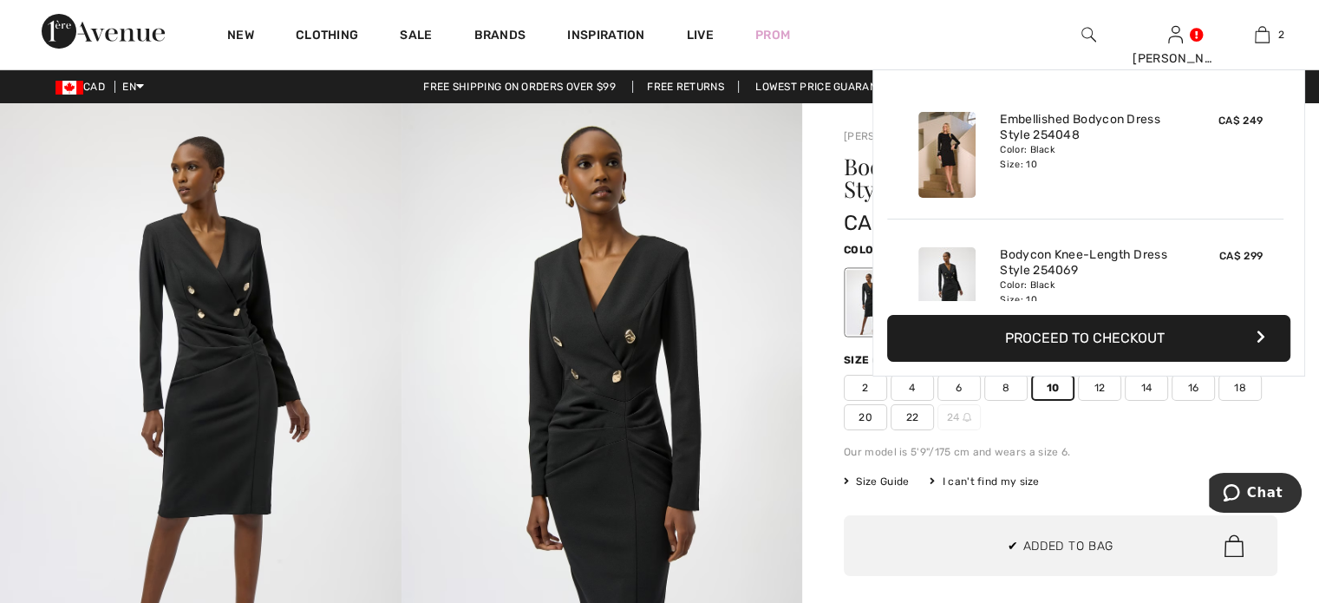
scroll to position [114, 0]
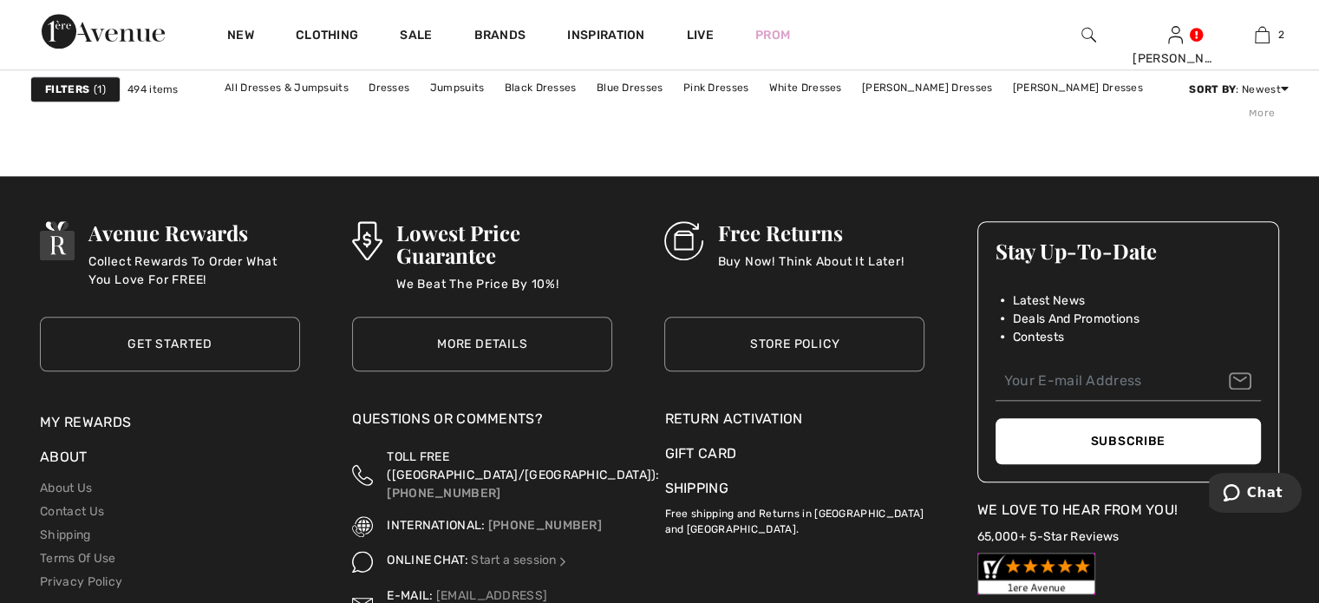
scroll to position [8414, 0]
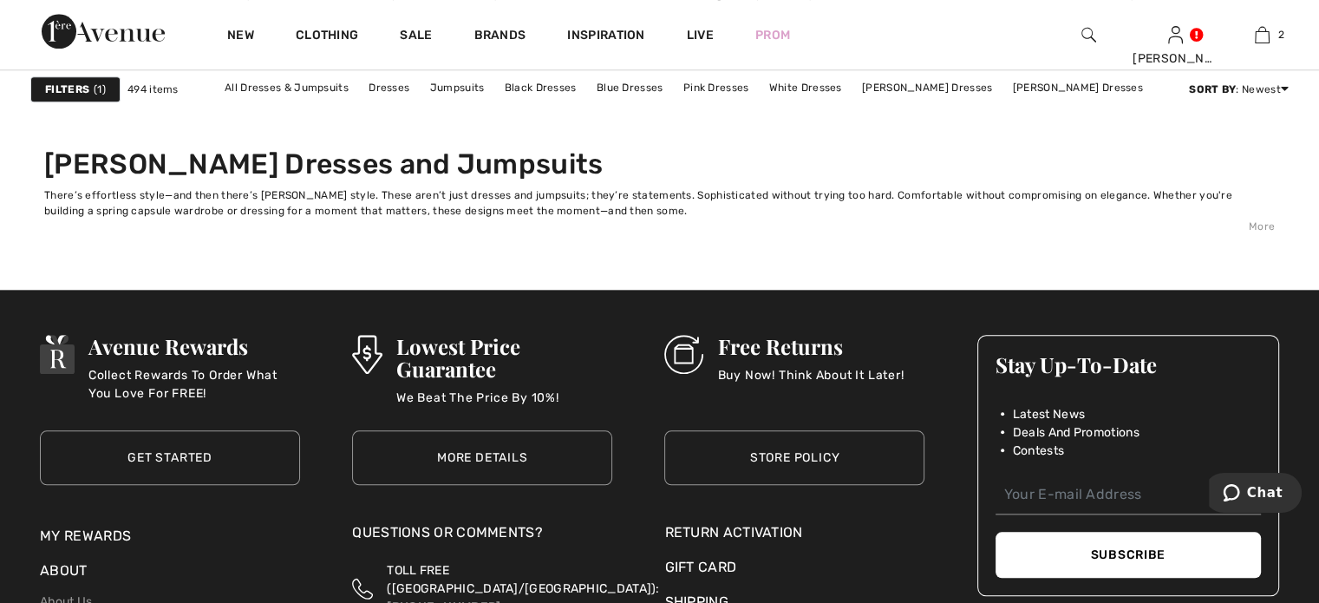
click at [485, 62] on link "2" at bounding box center [509, 50] width 48 height 23
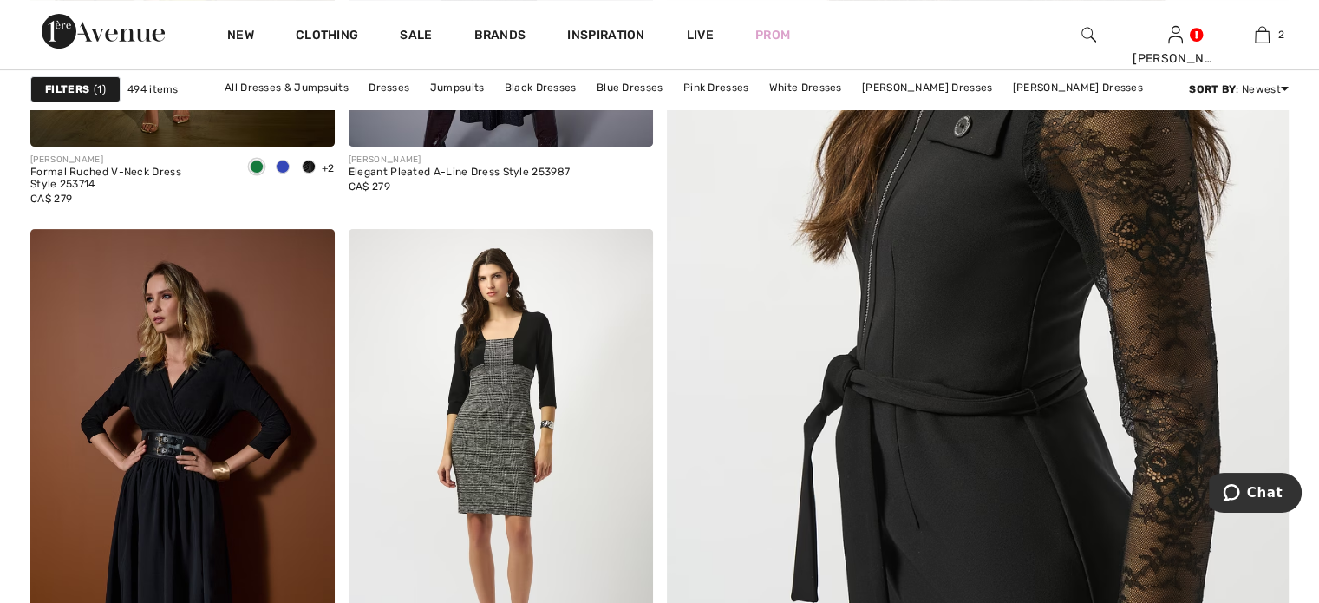
scroll to position [347, 0]
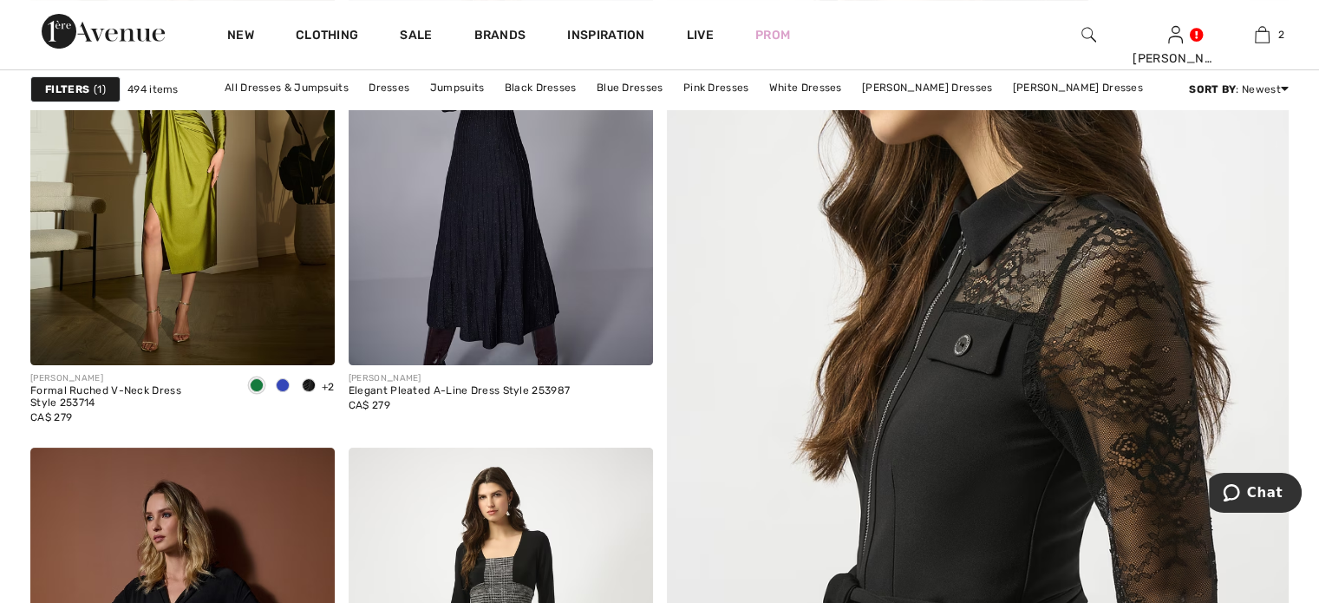
click at [972, 400] on img at bounding box center [978, 469] width 747 height 1121
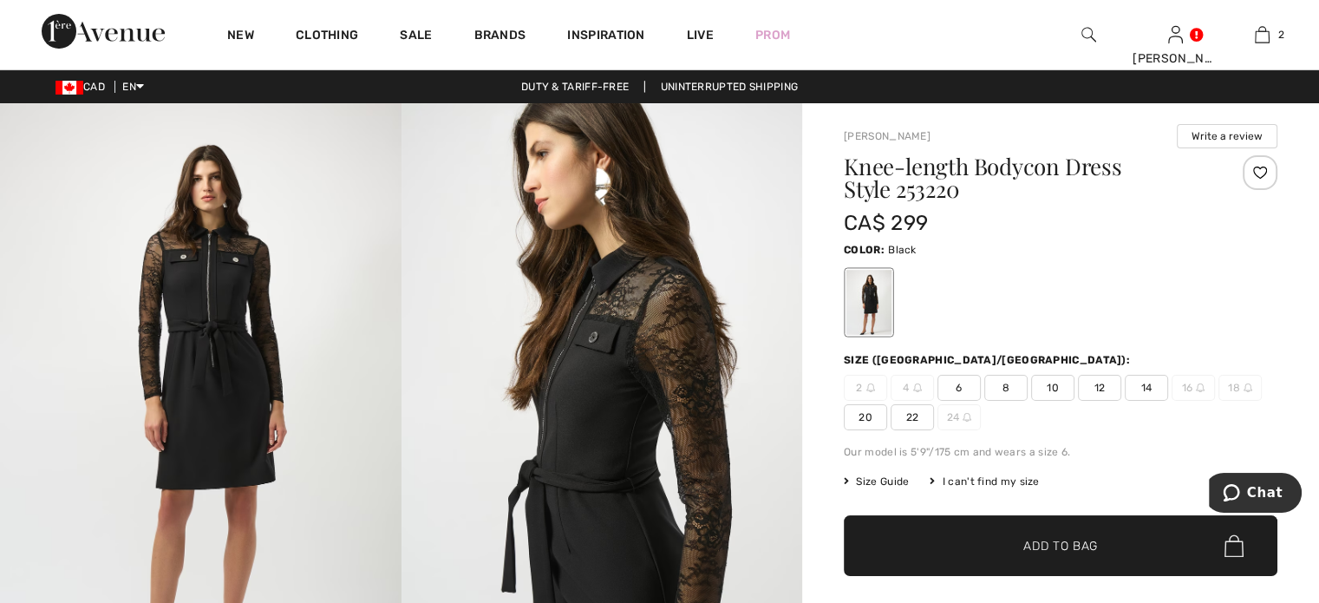
click at [204, 354] on img at bounding box center [201, 403] width 402 height 601
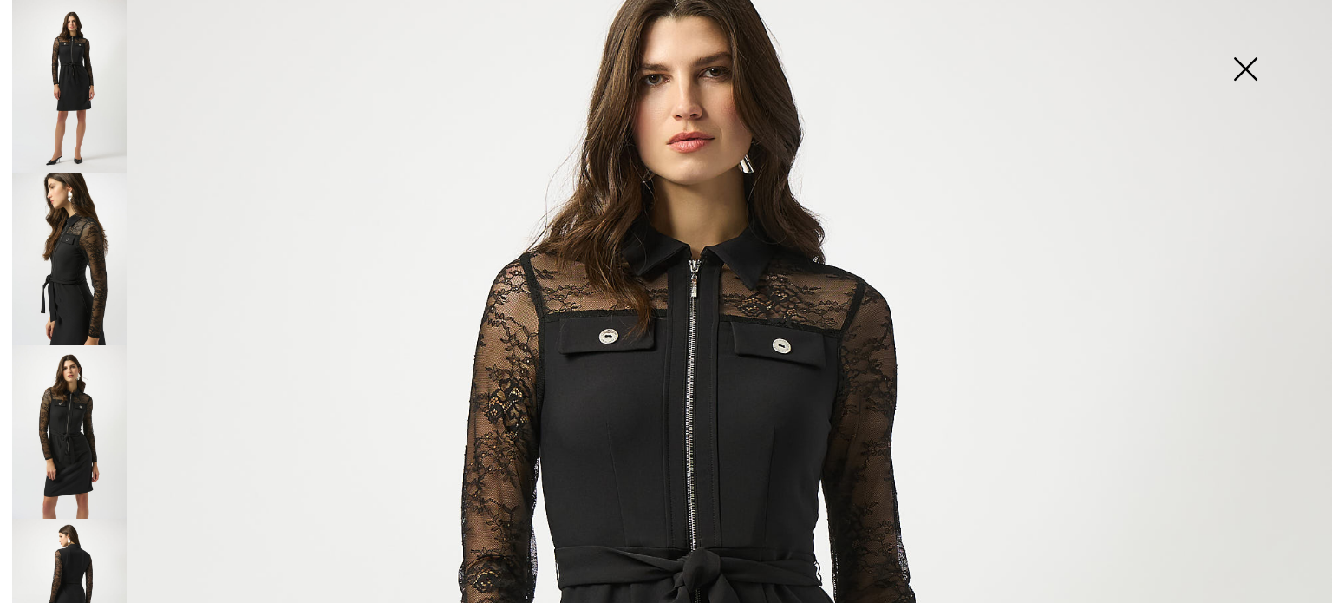
scroll to position [173, 0]
click at [58, 438] on img at bounding box center [69, 431] width 115 height 173
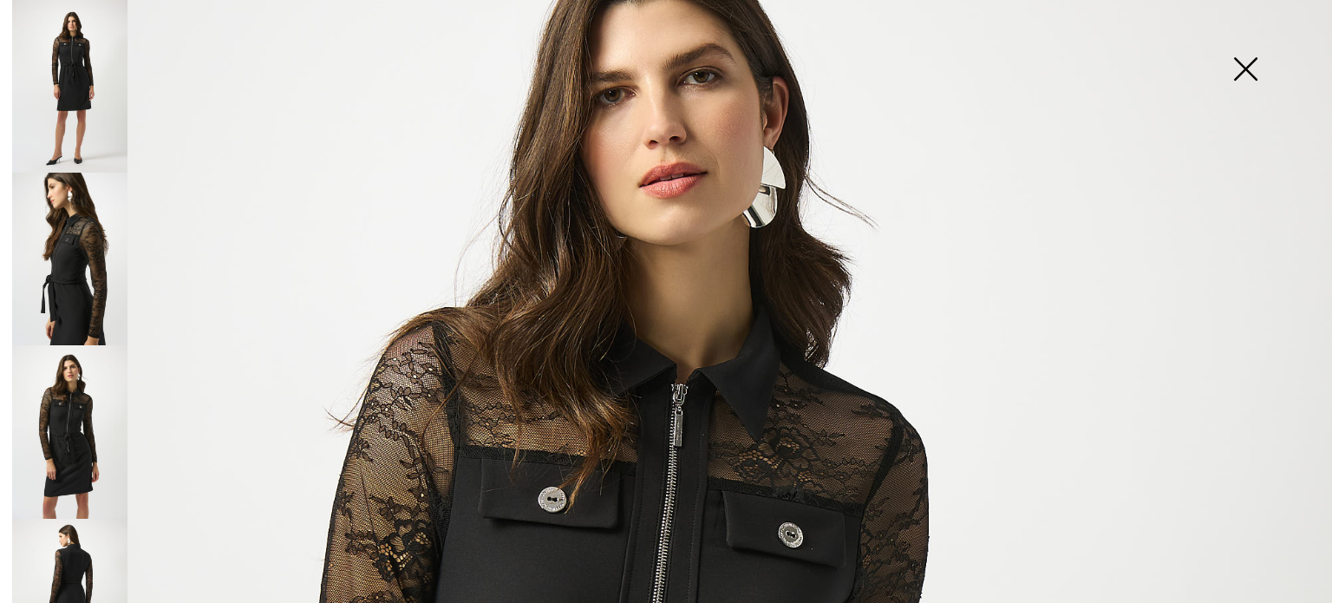
click at [83, 549] on img at bounding box center [69, 605] width 115 height 173
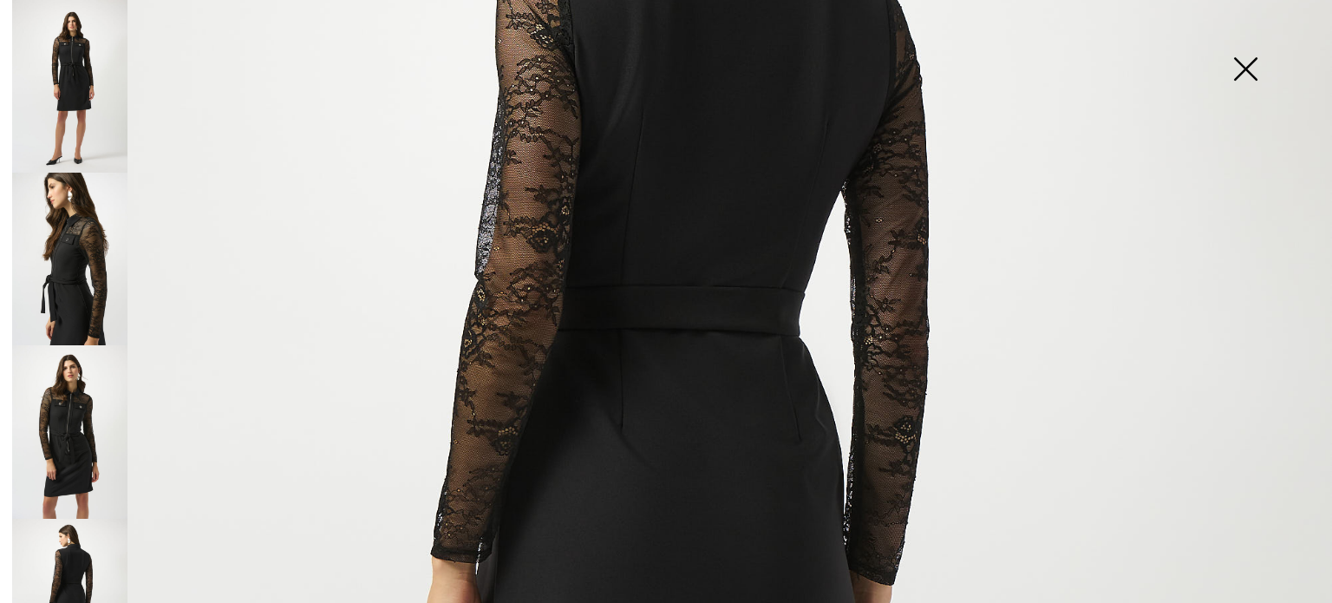
scroll to position [434, 0]
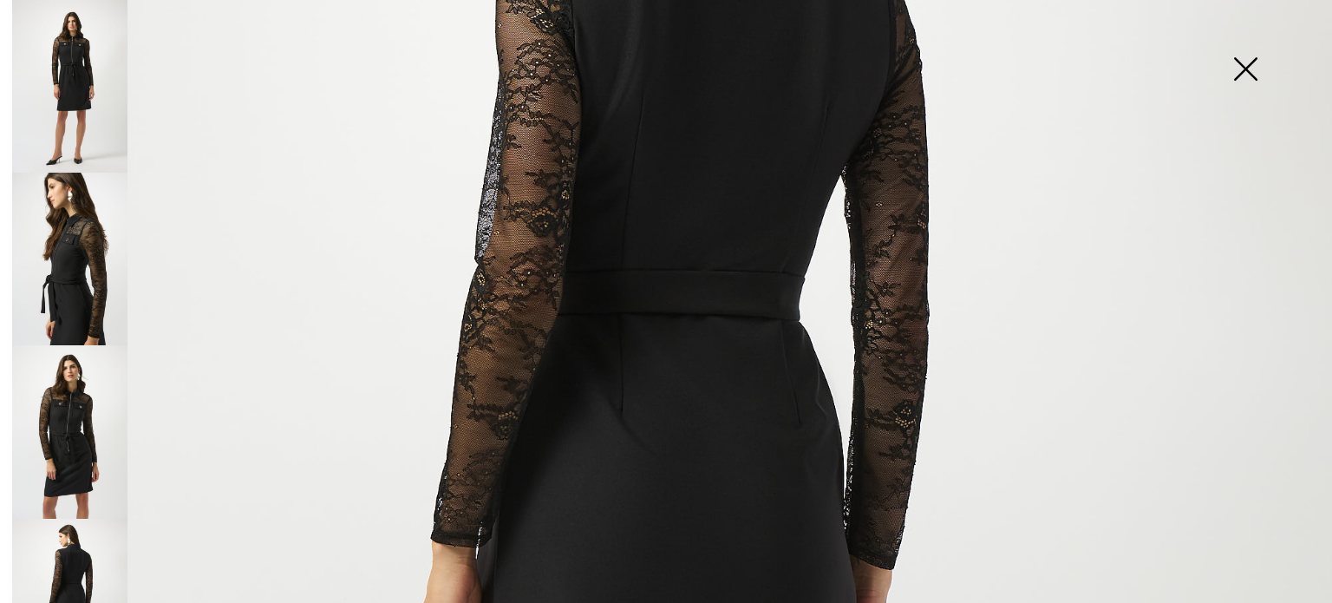
click at [76, 402] on img at bounding box center [69, 431] width 115 height 173
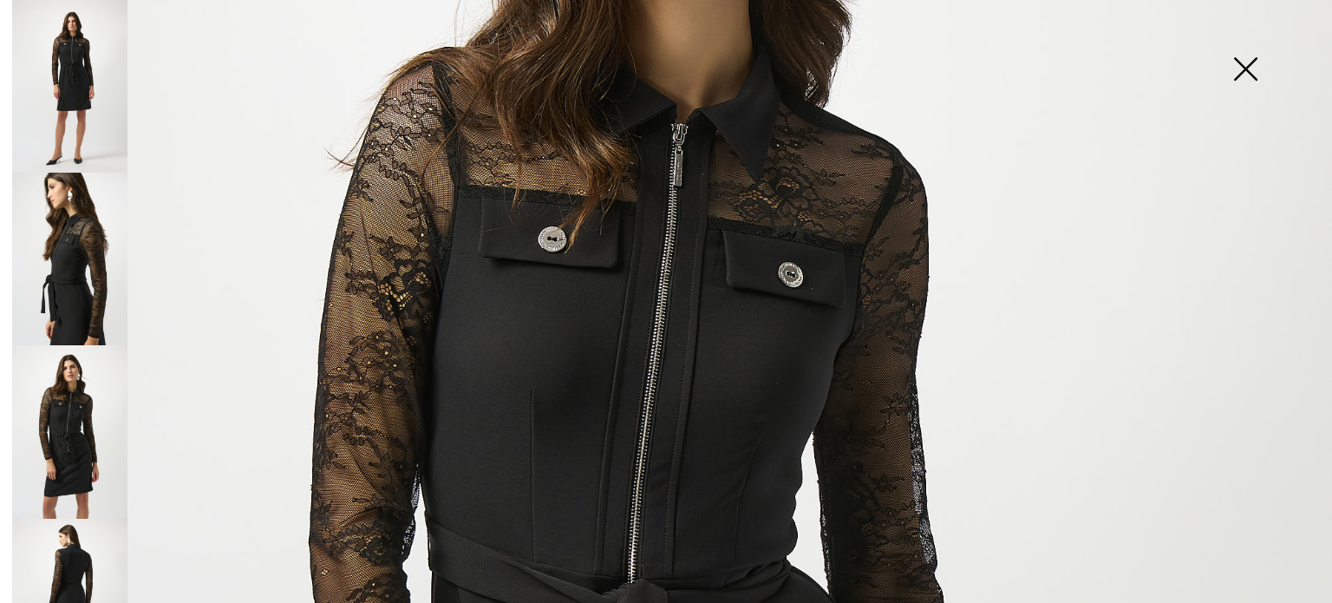
click at [65, 86] on img at bounding box center [69, 86] width 115 height 173
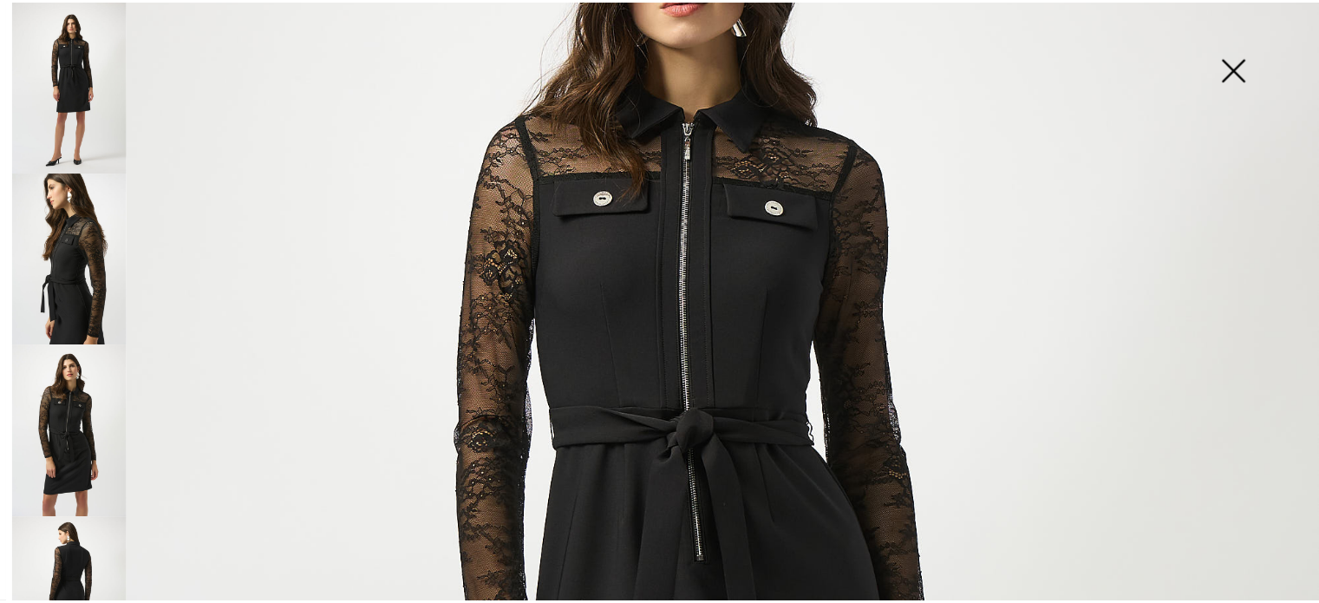
scroll to position [173, 0]
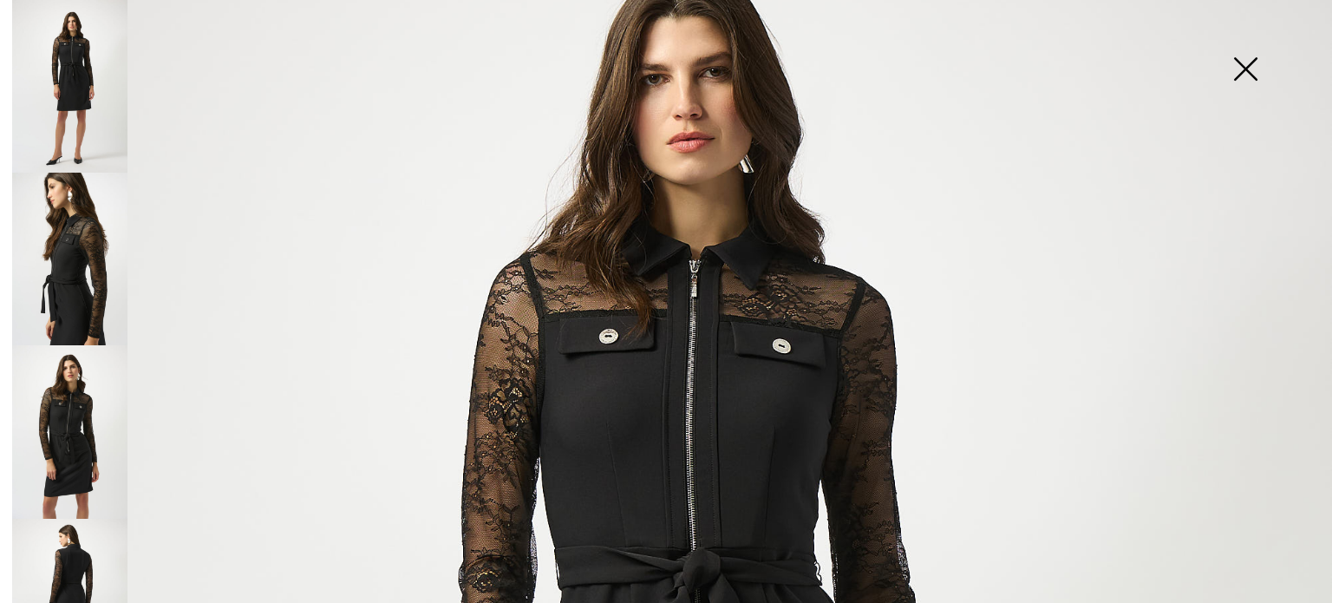
click at [1243, 62] on img at bounding box center [1245, 70] width 87 height 89
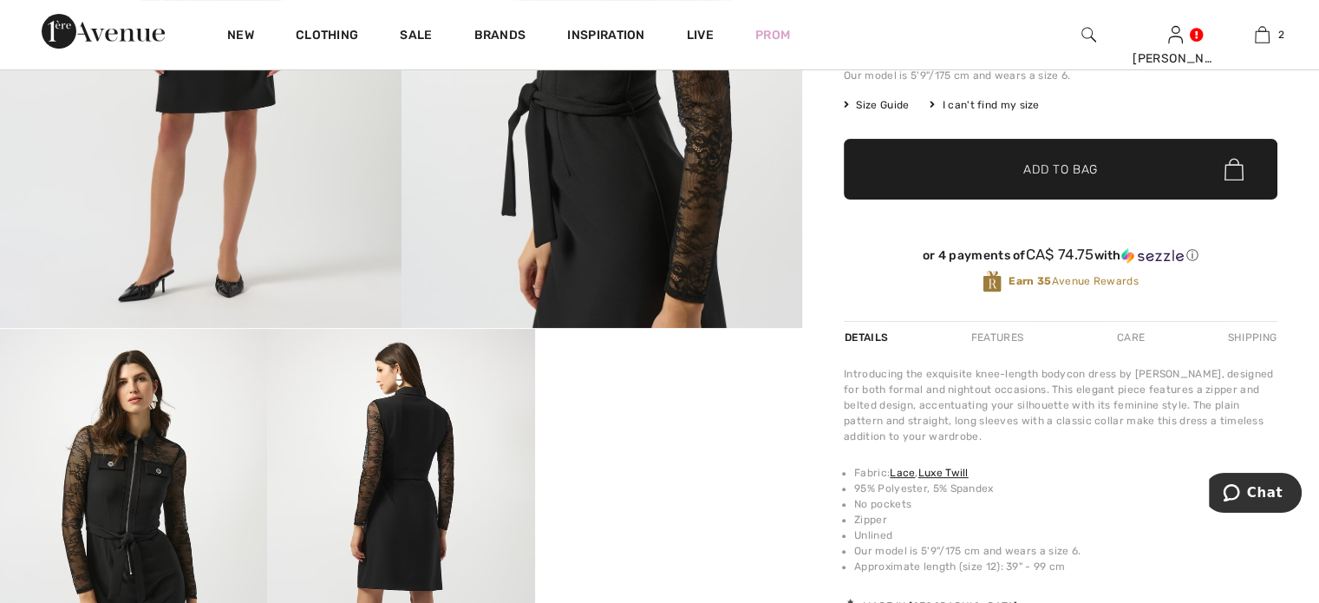
scroll to position [260, 0]
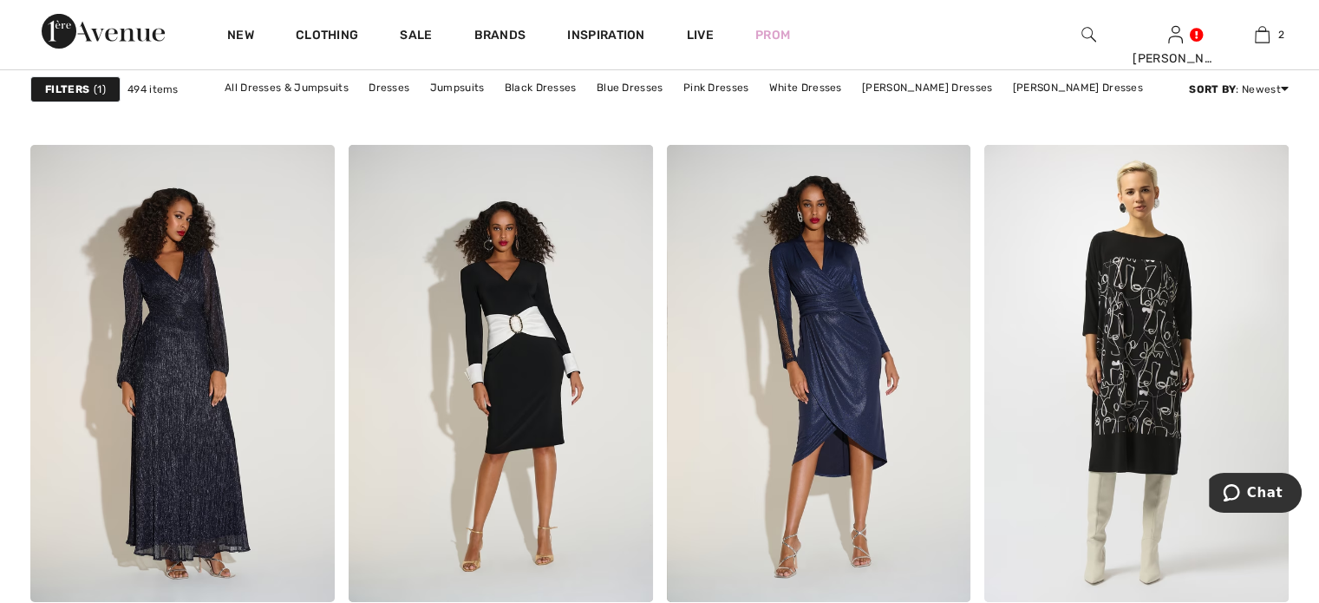
scroll to position [6158, 0]
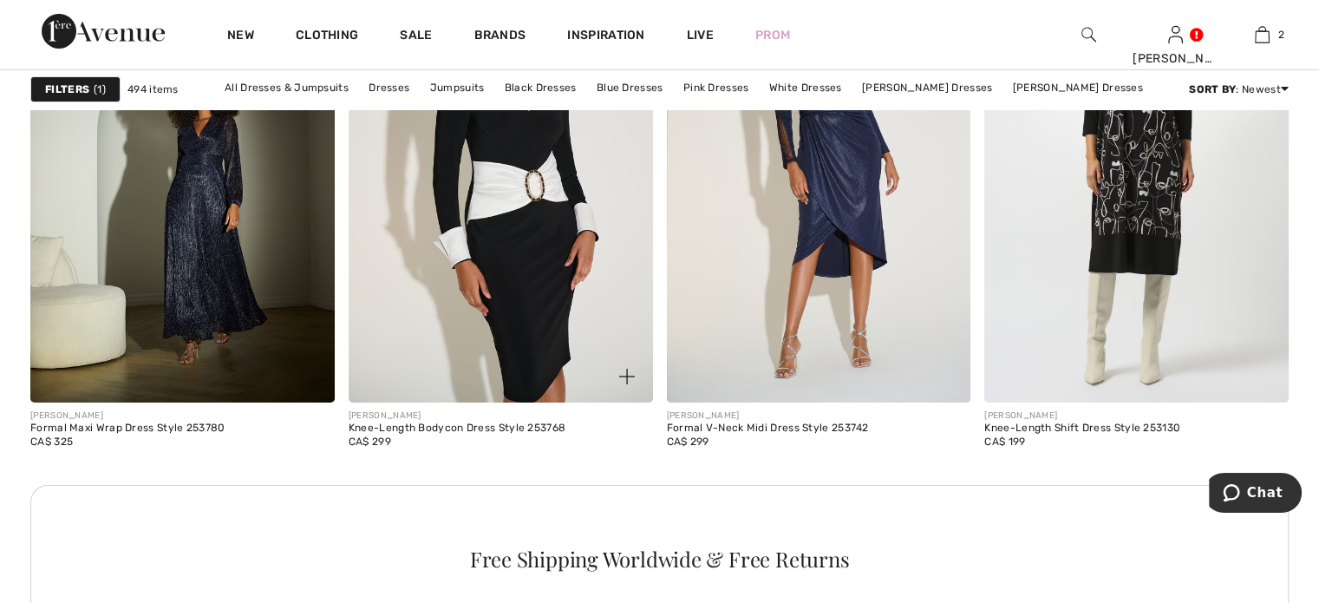
click at [494, 344] on img at bounding box center [501, 173] width 304 height 456
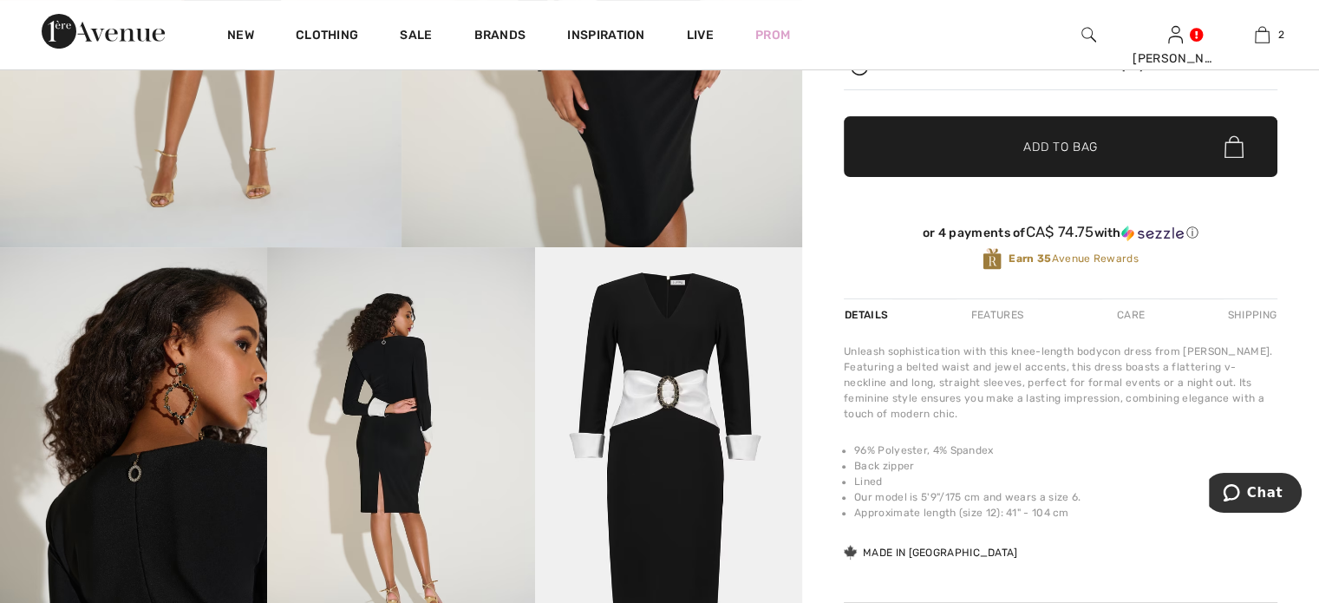
scroll to position [260, 0]
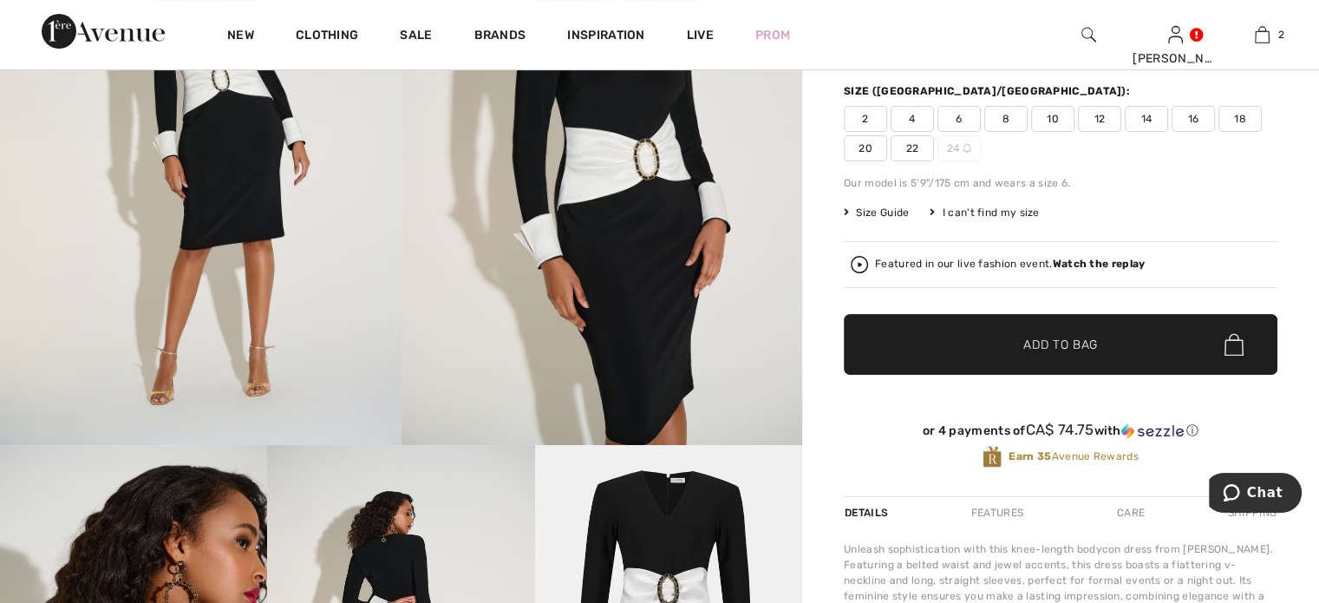
click at [1071, 132] on span "10" at bounding box center [1052, 119] width 43 height 26
click at [1014, 354] on span "✔ Added to Bag" at bounding box center [1035, 345] width 106 height 18
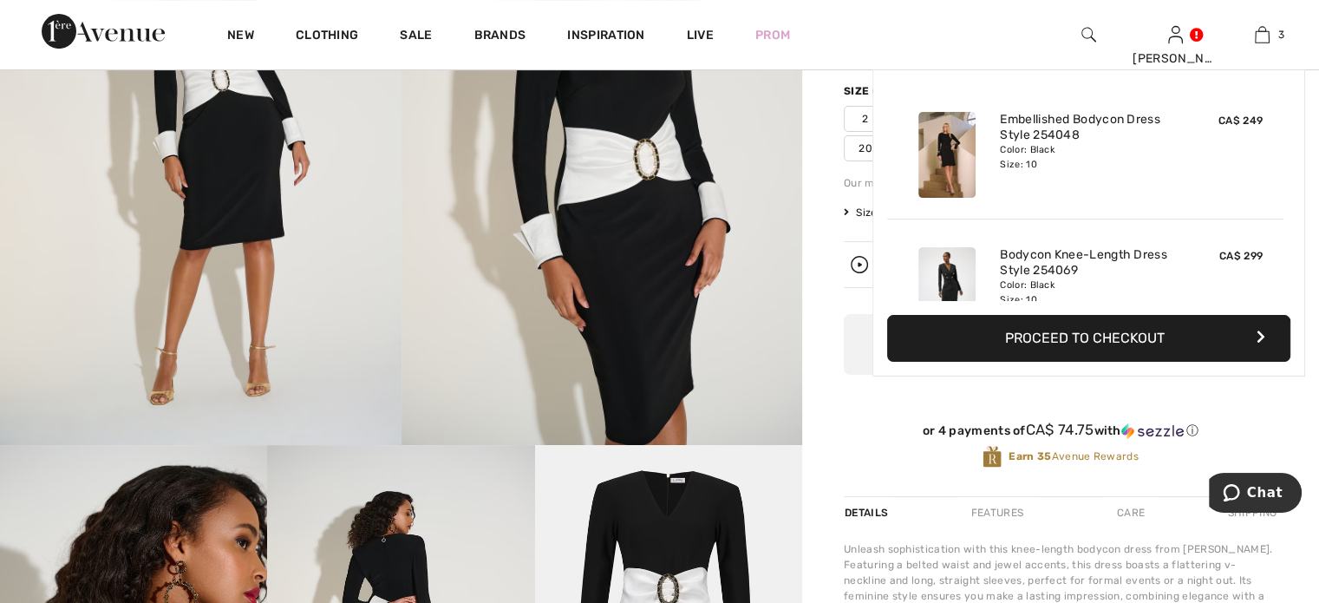
scroll to position [279, 0]
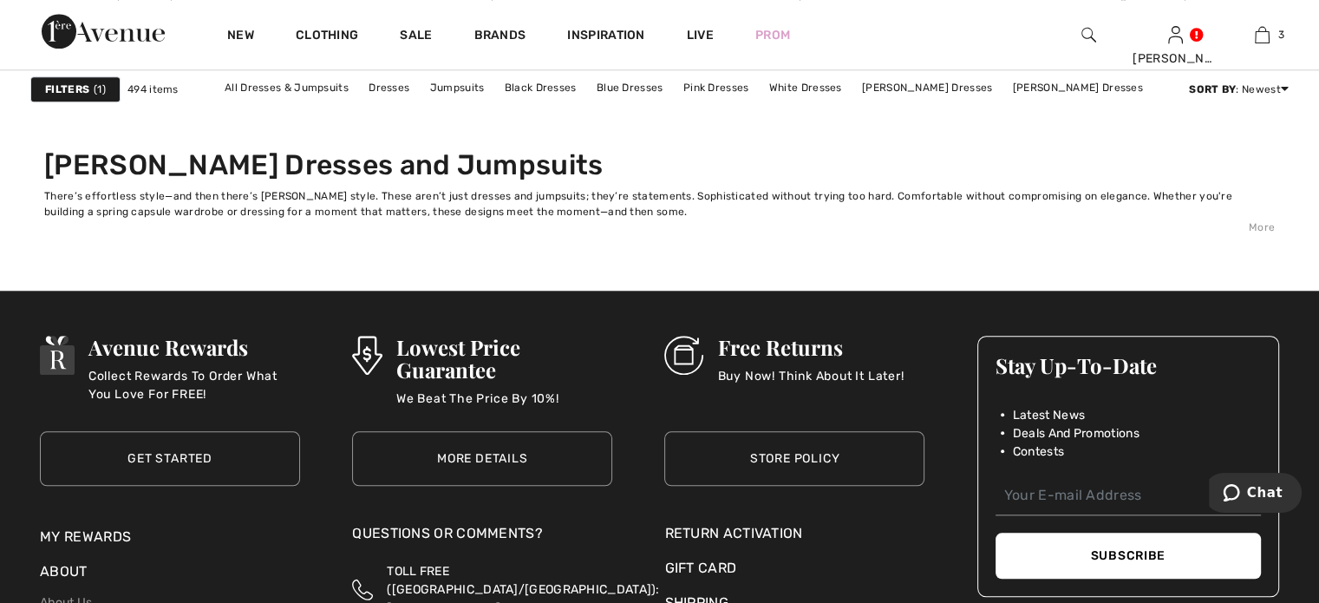
scroll to position [8327, 0]
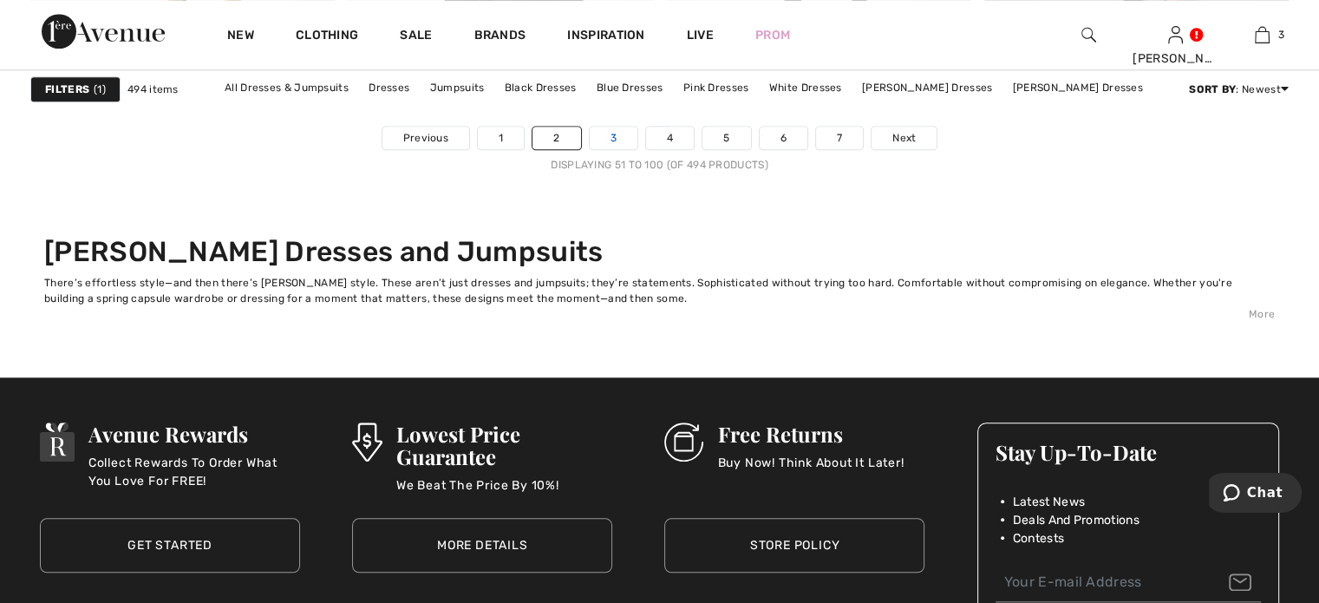
click at [590, 149] on link "3" at bounding box center [614, 138] width 48 height 23
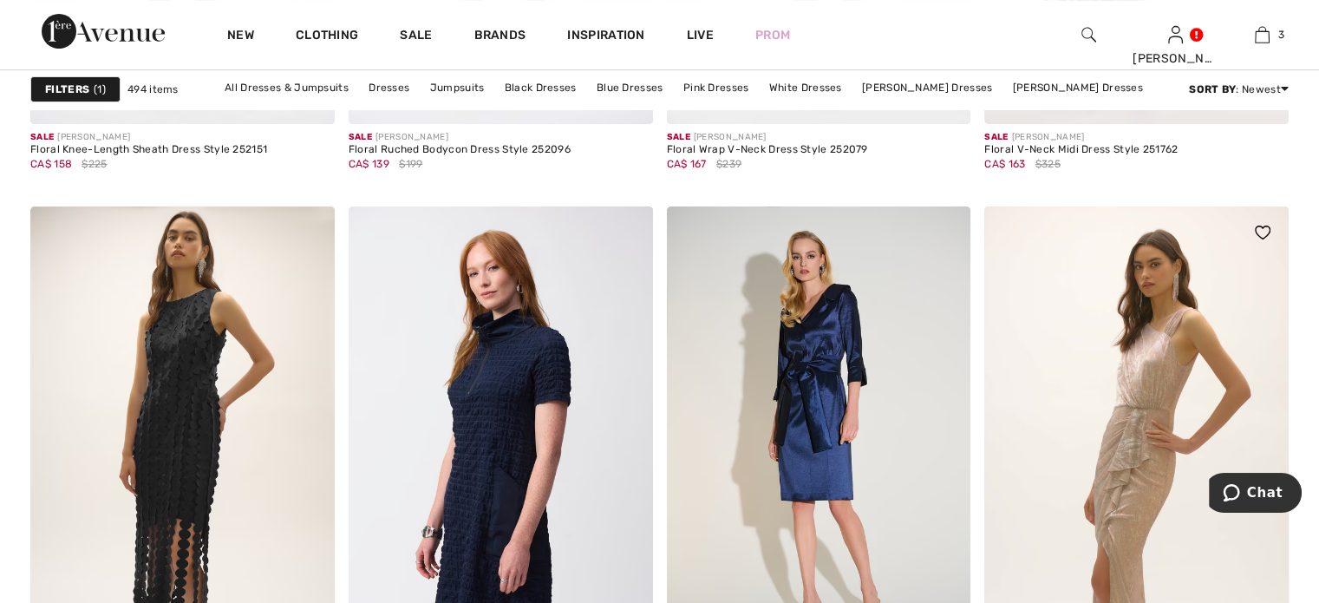
scroll to position [7460, 0]
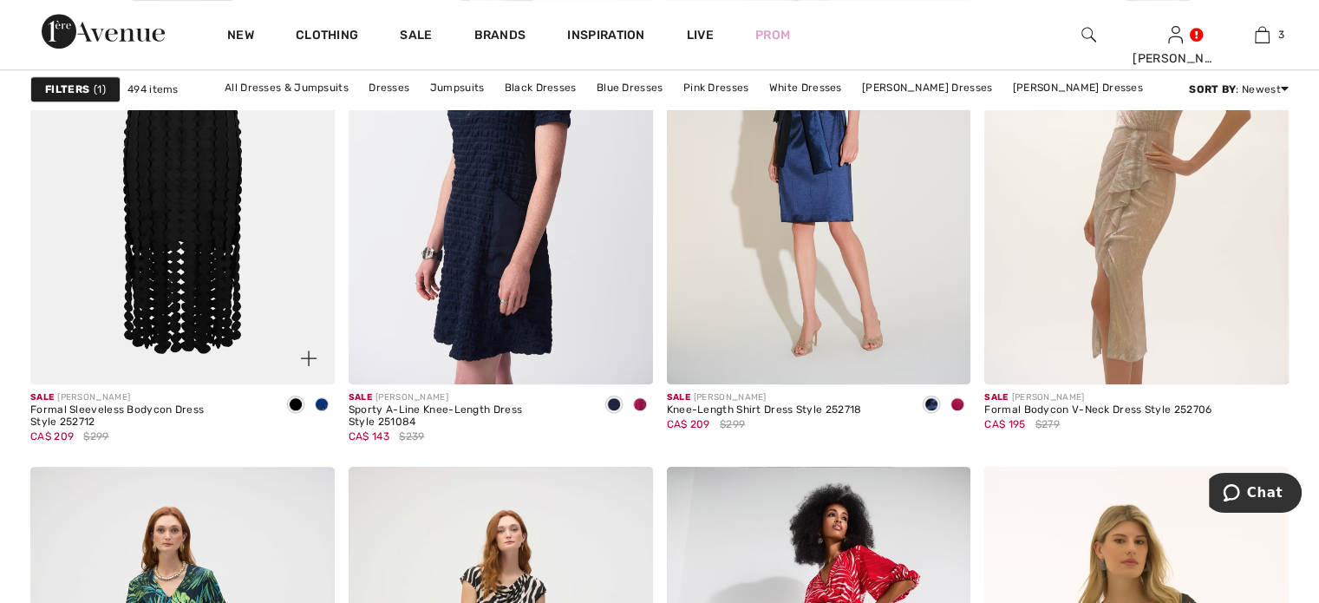
click at [149, 384] on img at bounding box center [182, 156] width 304 height 456
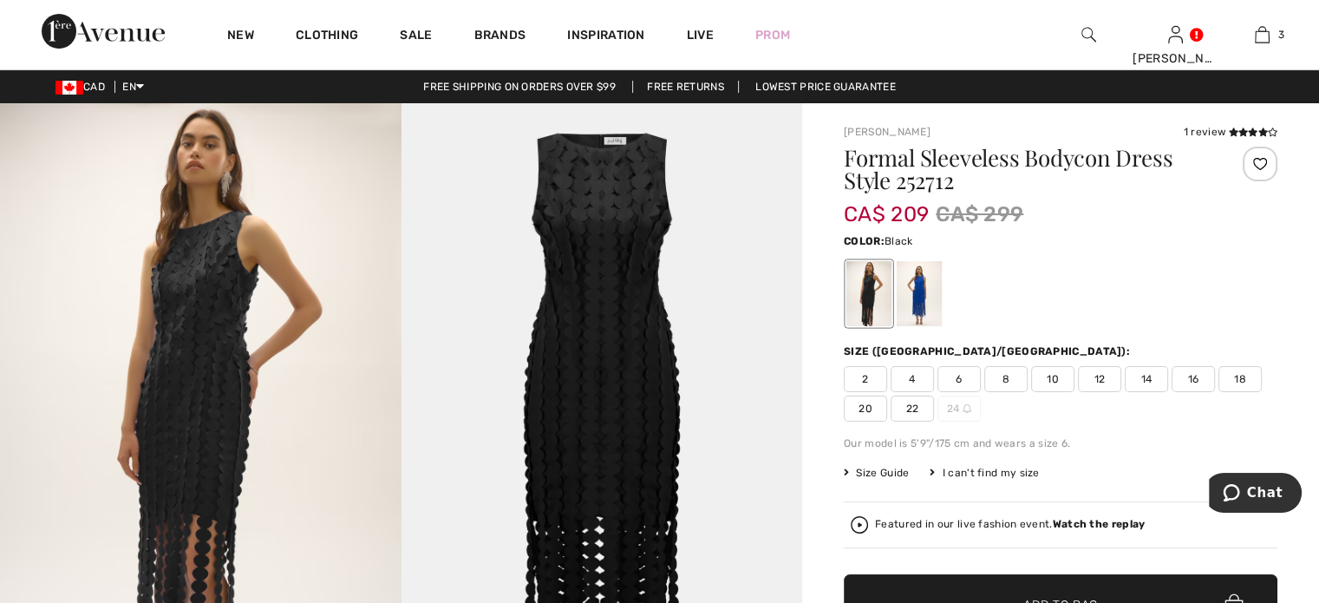
click at [199, 369] on img at bounding box center [201, 403] width 402 height 601
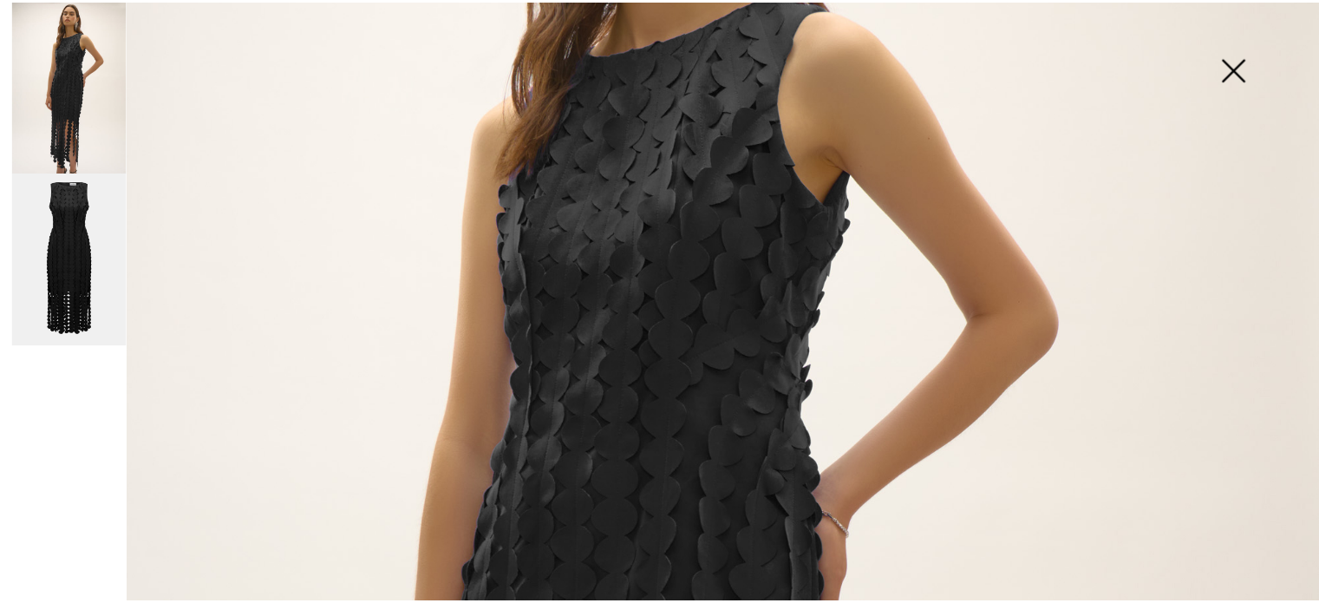
scroll to position [246, 0]
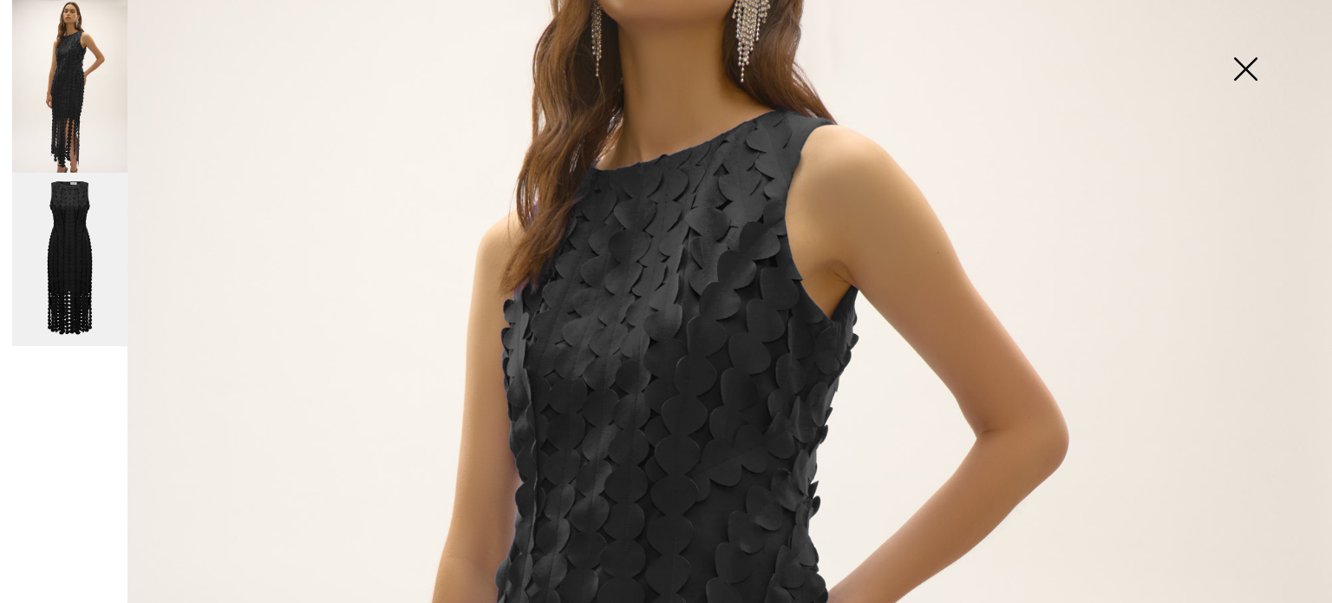
click at [1245, 62] on img at bounding box center [1245, 70] width 87 height 89
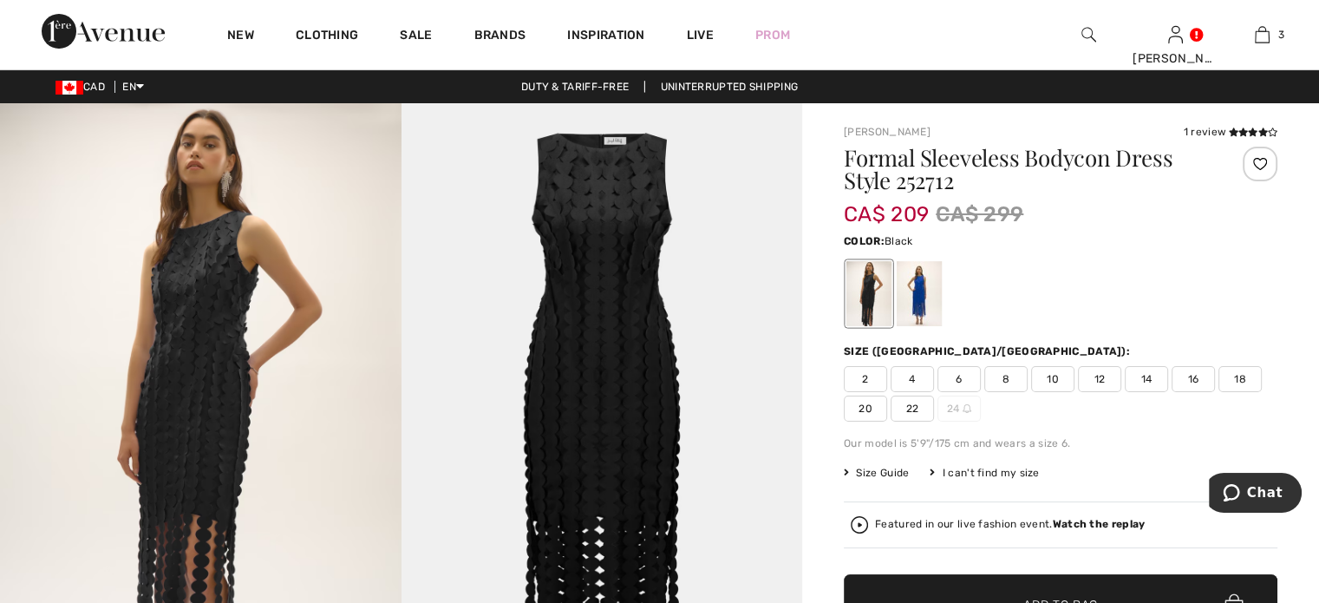
click at [1075, 392] on span "10" at bounding box center [1052, 379] width 43 height 26
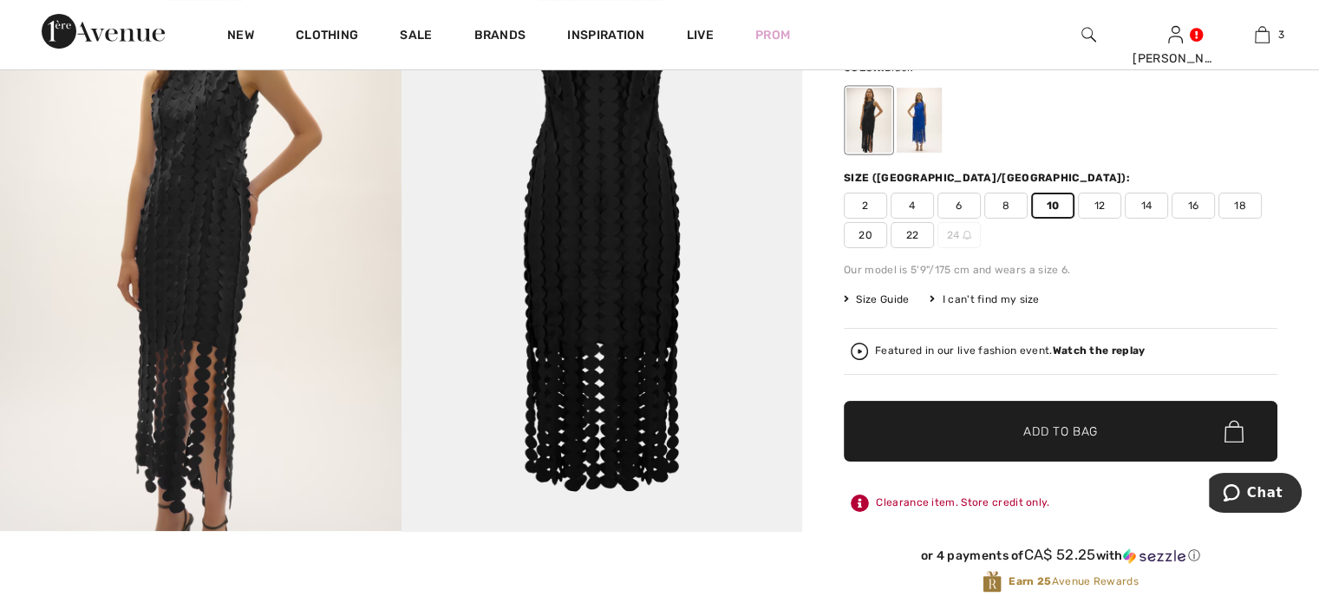
click at [934, 461] on span "✔ Added to Bag Add to Bag" at bounding box center [1061, 431] width 434 height 61
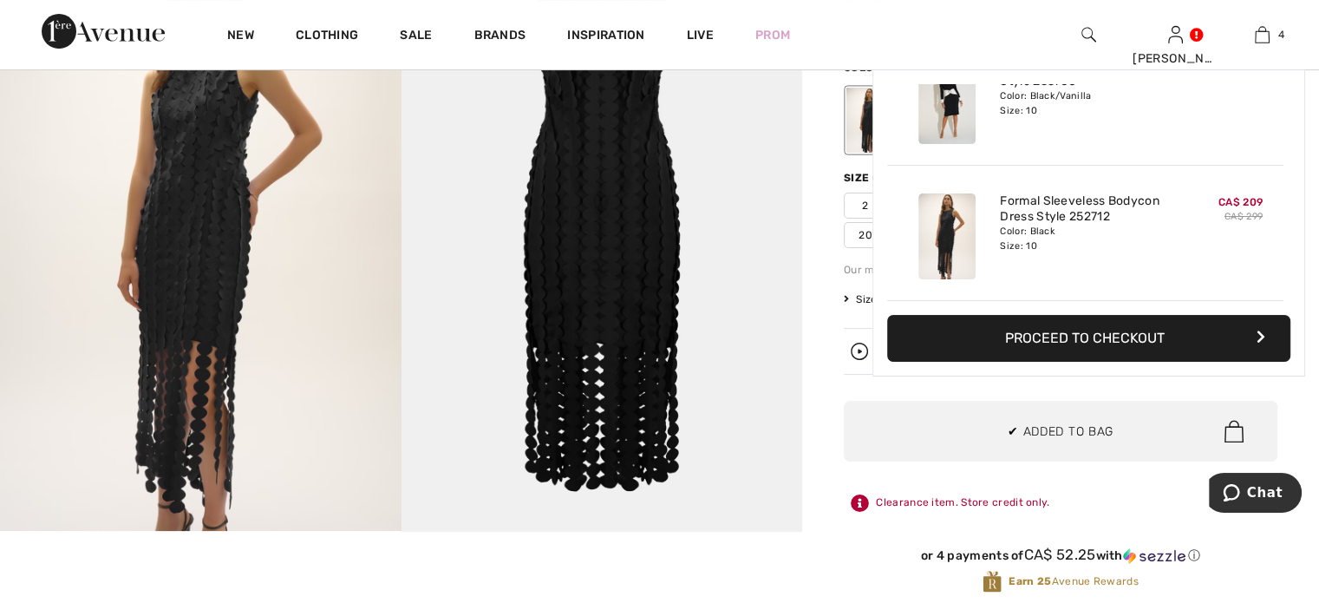
scroll to position [444, 0]
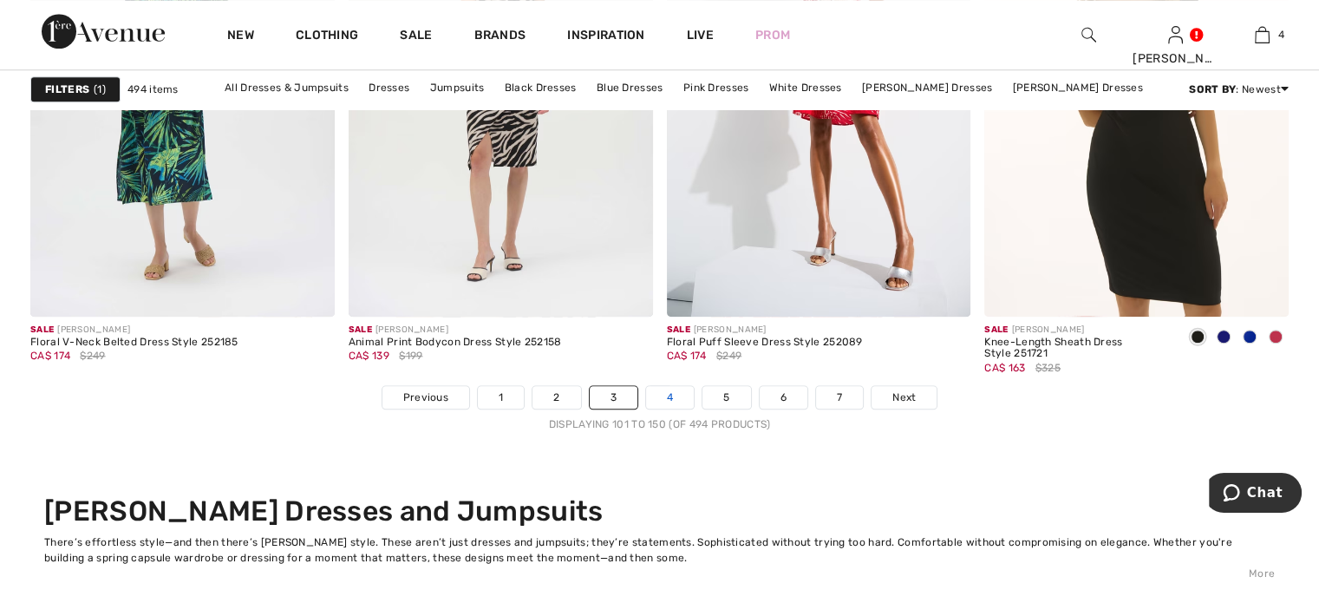
click at [666, 409] on link "4" at bounding box center [670, 397] width 48 height 23
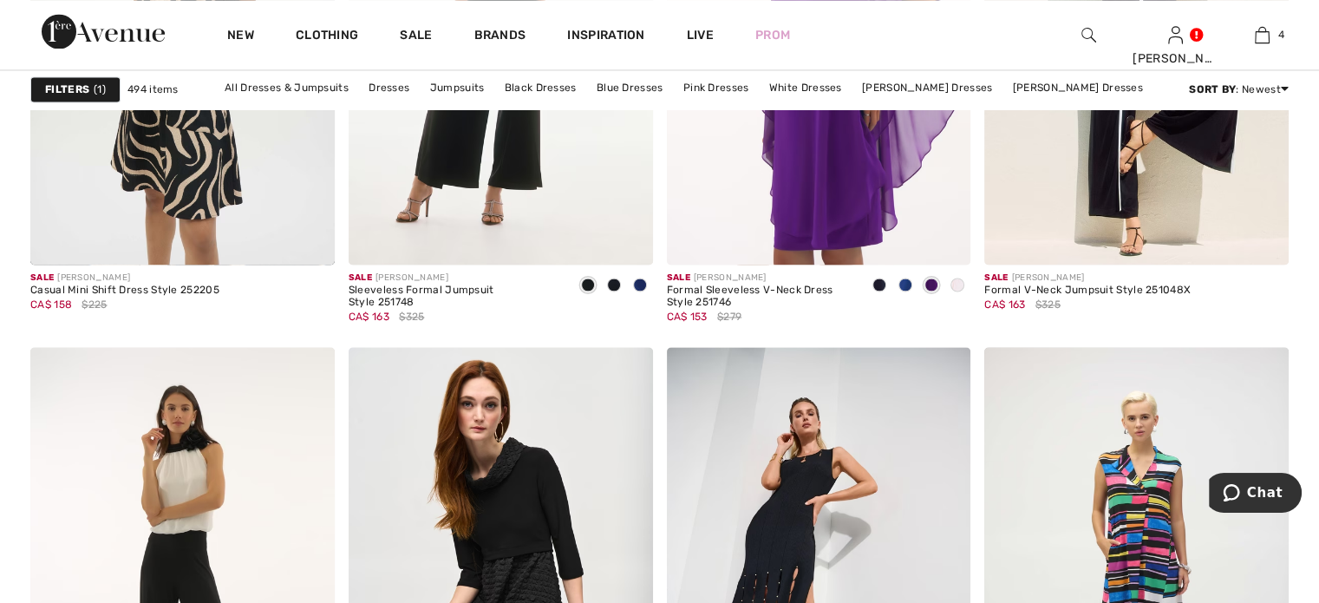
scroll to position [3123, 0]
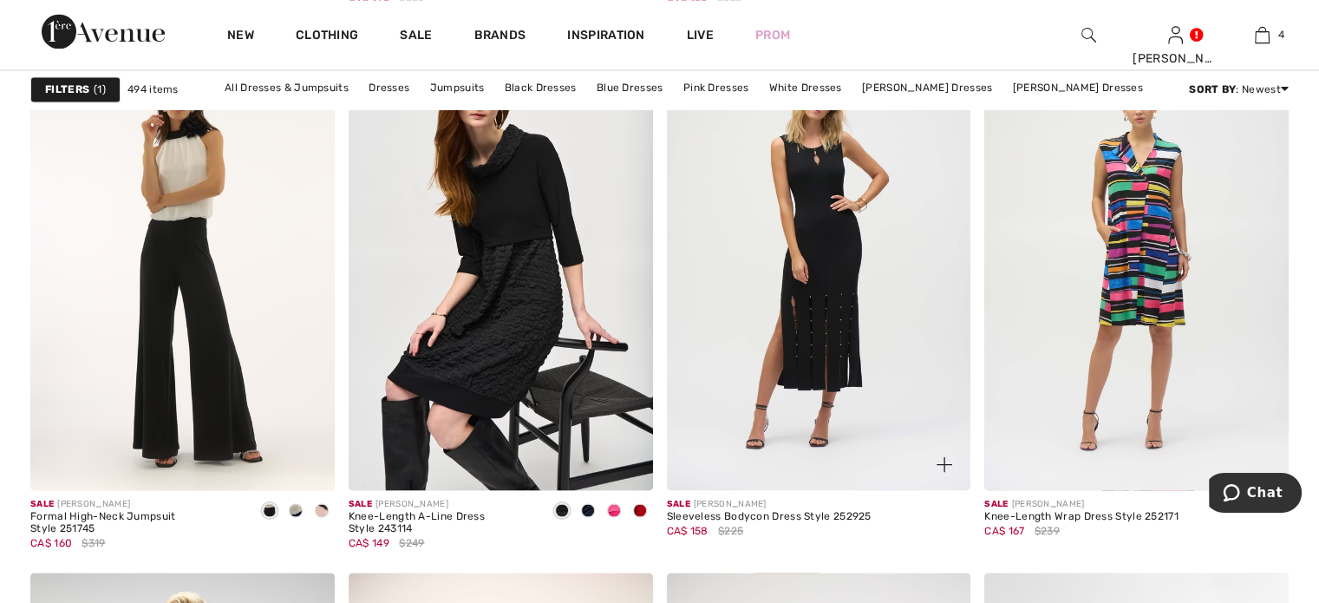
click at [852, 397] on img at bounding box center [819, 262] width 304 height 456
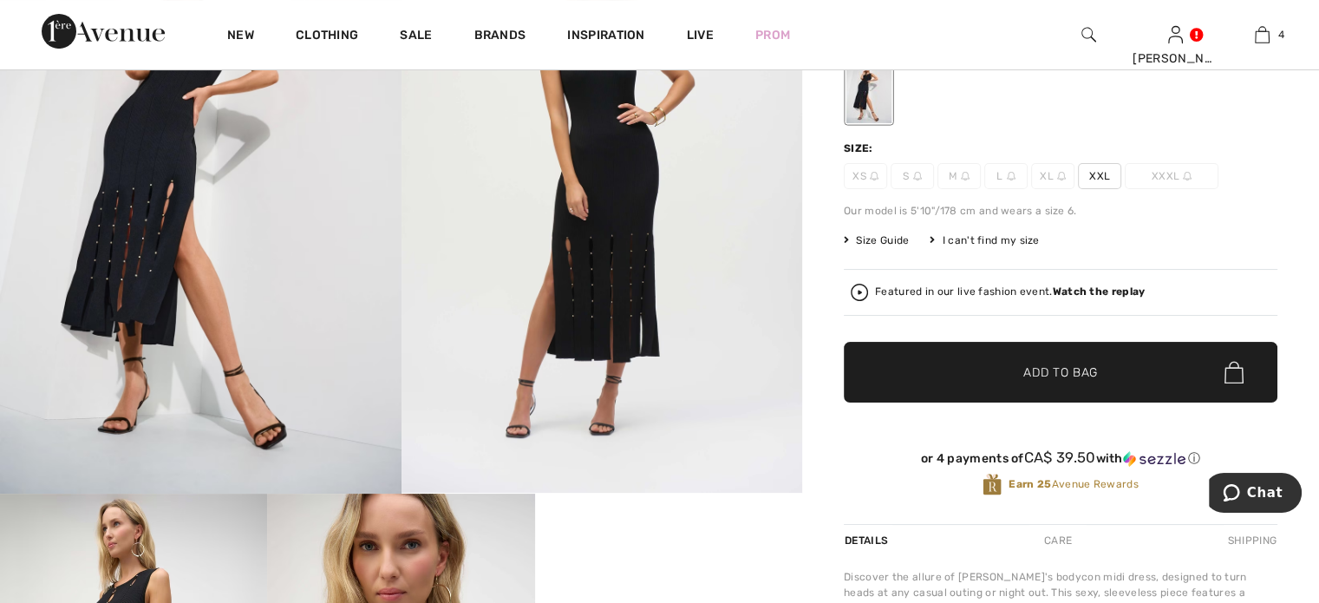
scroll to position [520, 0]
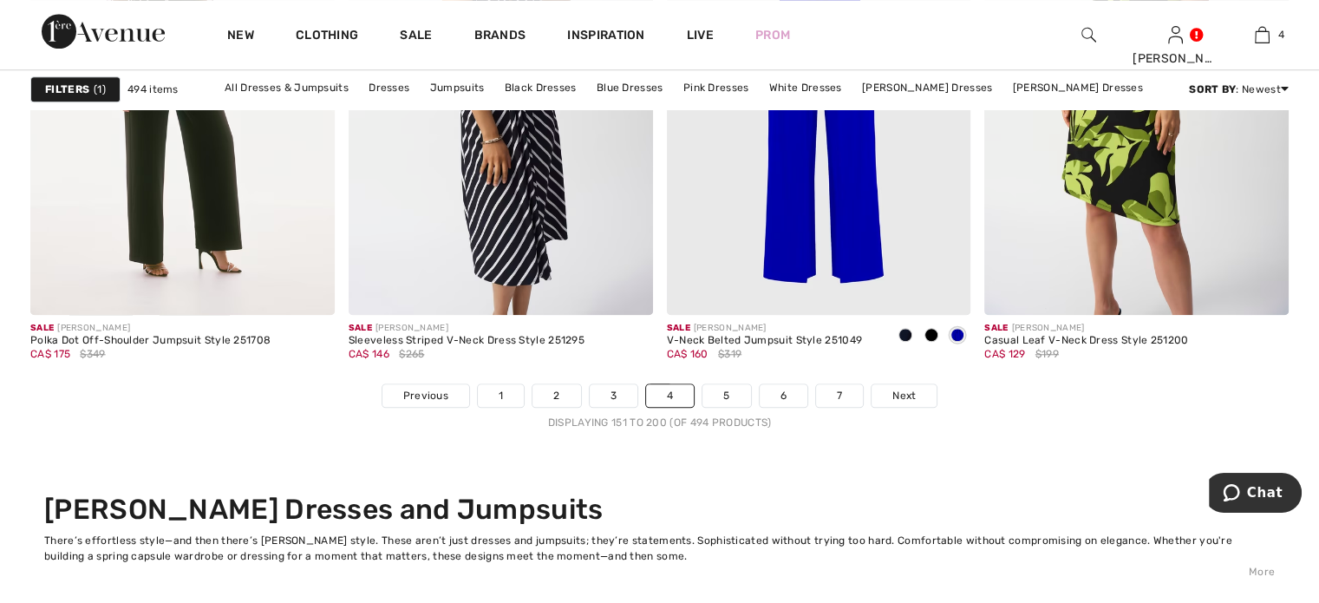
scroll to position [7806, 0]
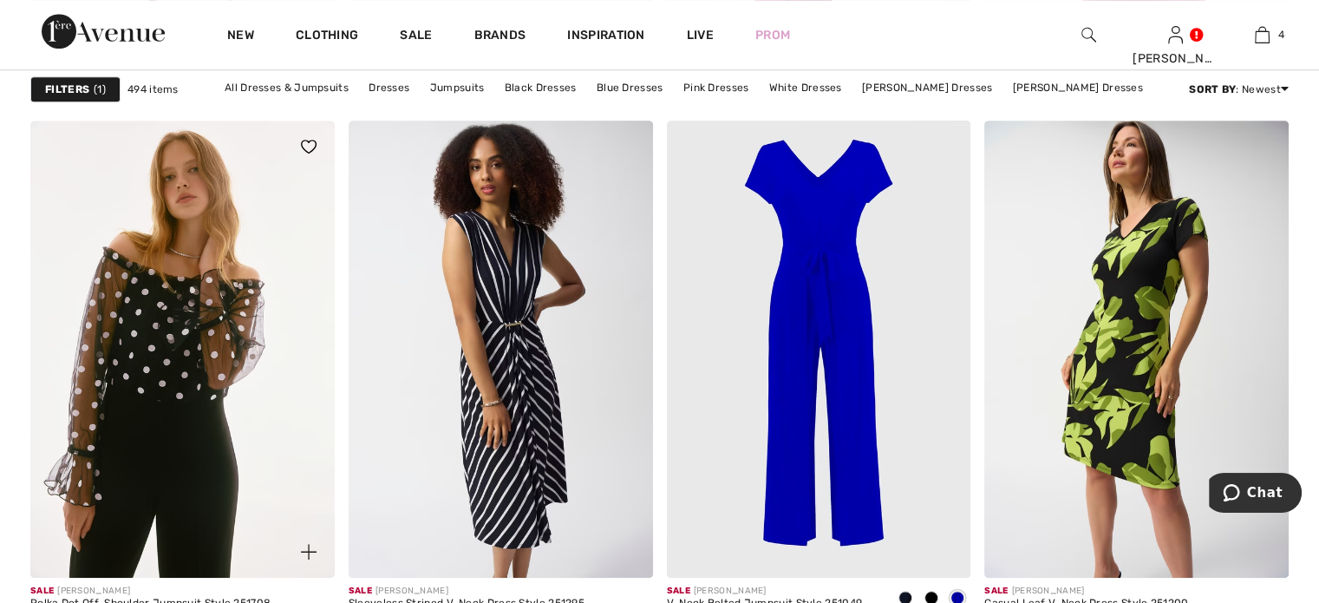
click at [180, 488] on img at bounding box center [182, 349] width 304 height 456
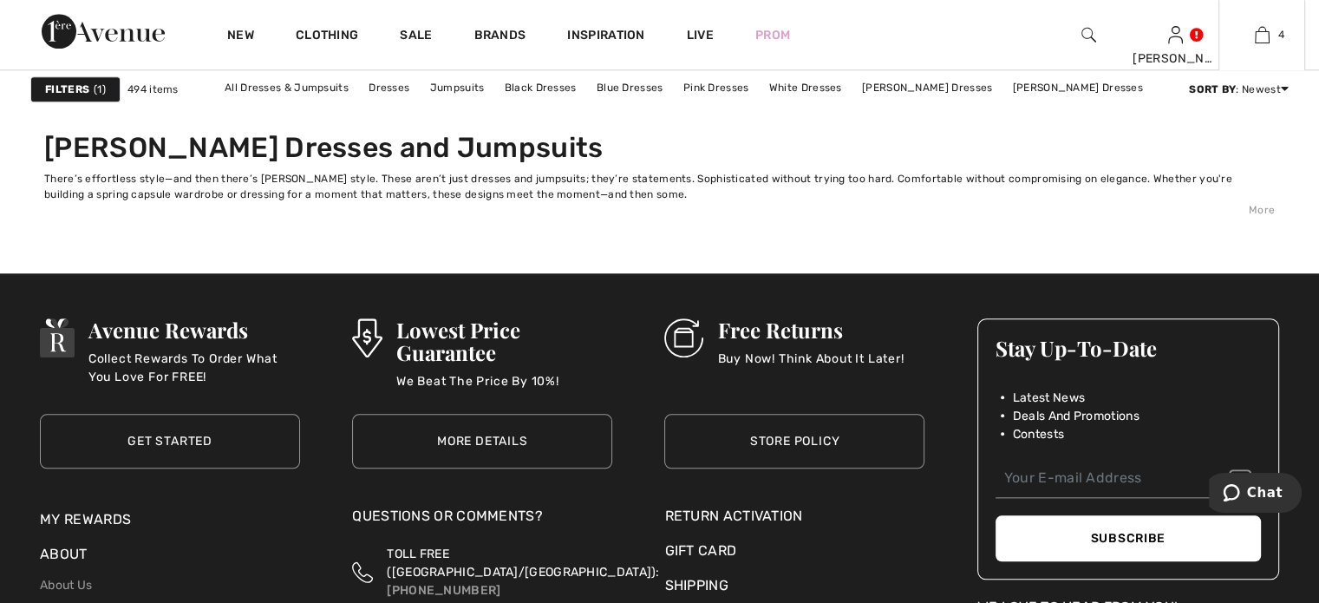
scroll to position [8327, 0]
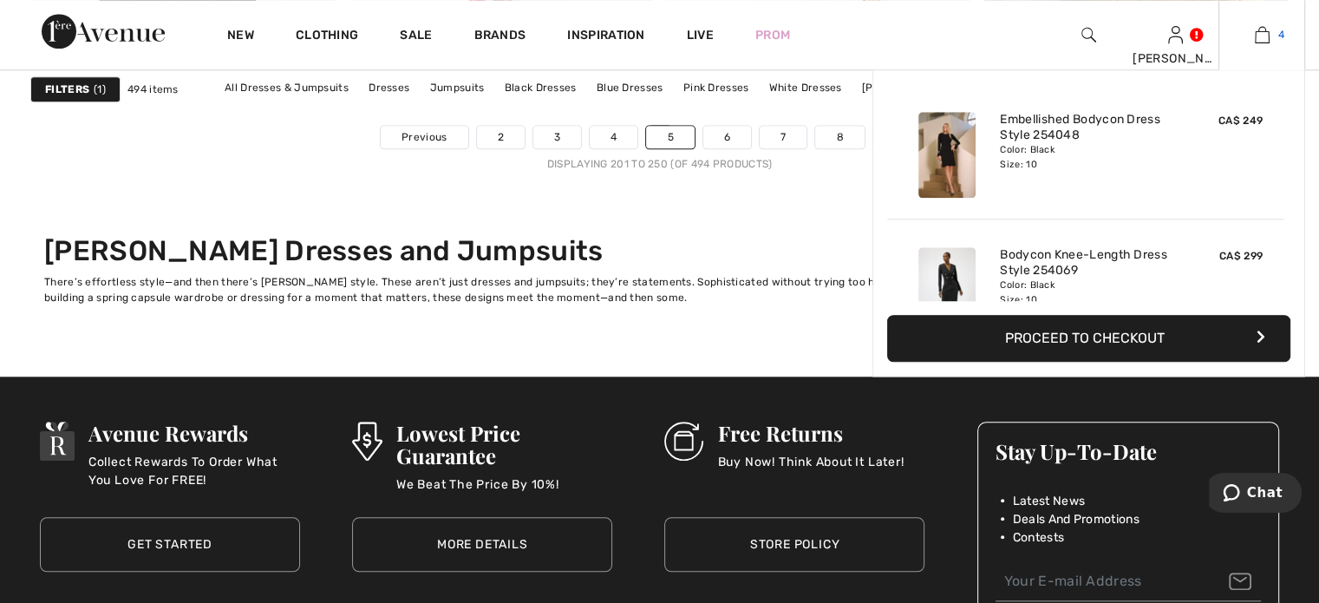
click at [1255, 31] on img at bounding box center [1262, 34] width 15 height 21
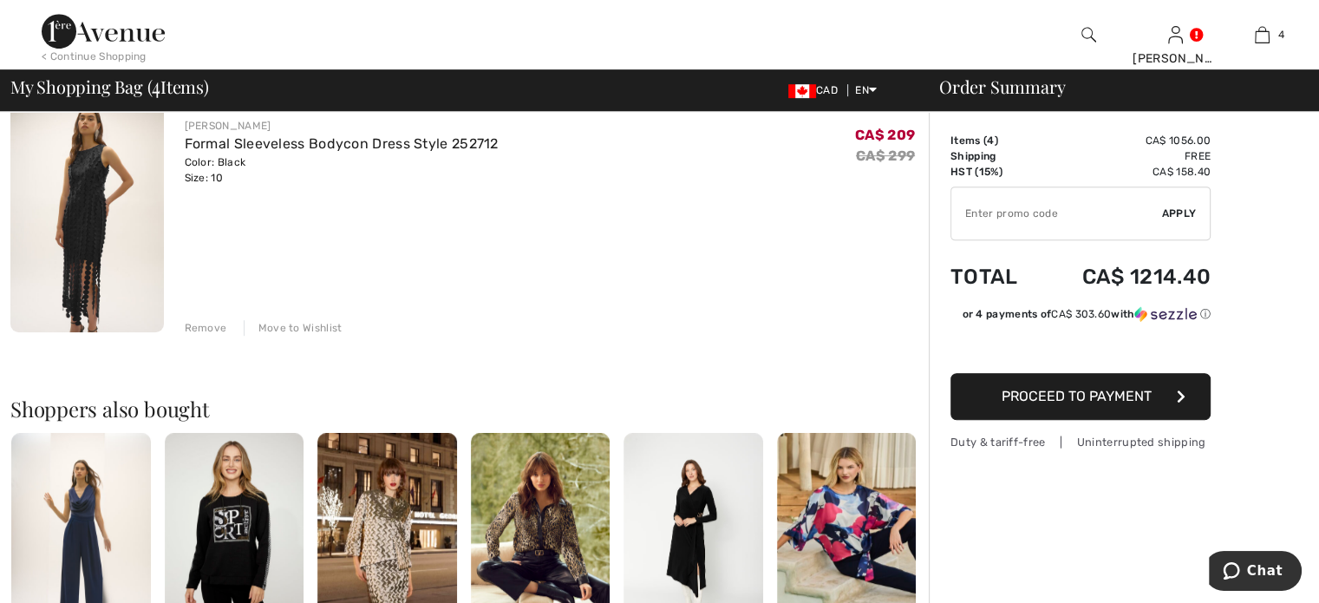
scroll to position [954, 0]
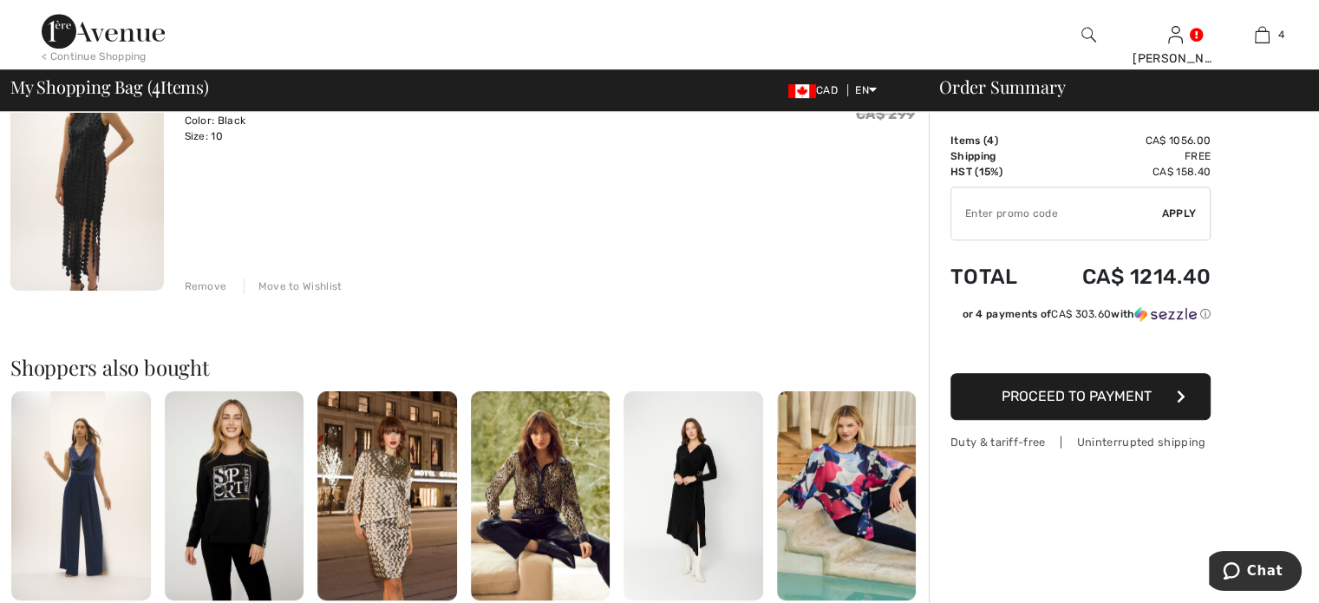
click at [213, 294] on div "Remove" at bounding box center [206, 286] width 43 height 16
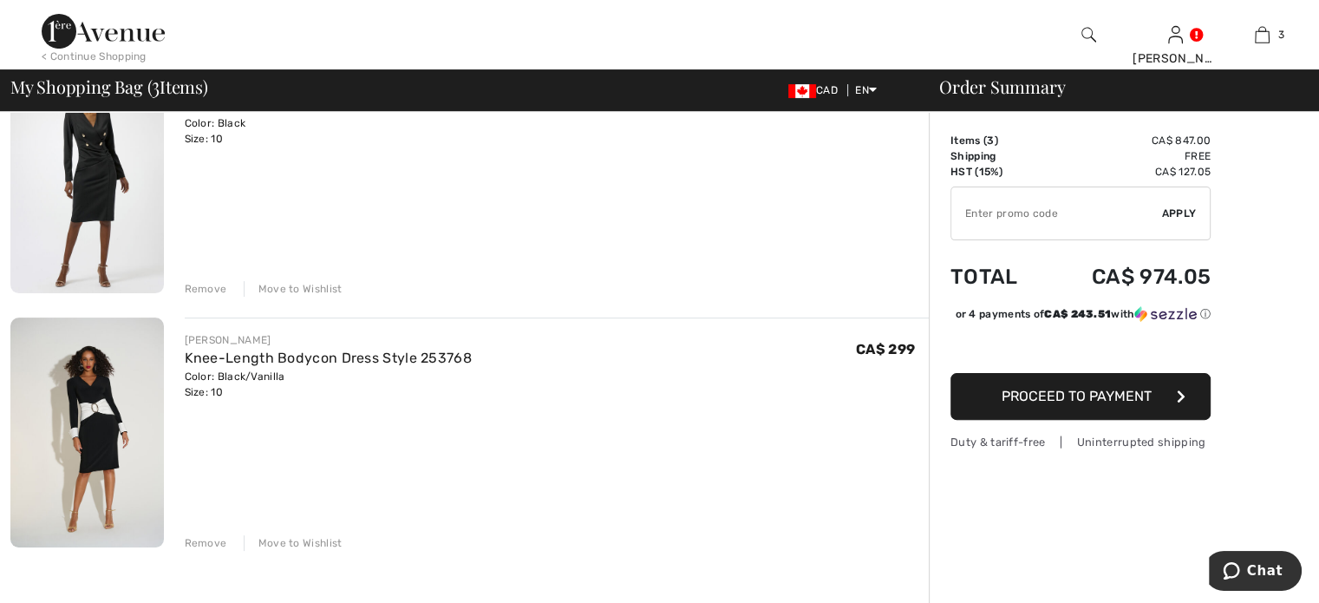
scroll to position [434, 0]
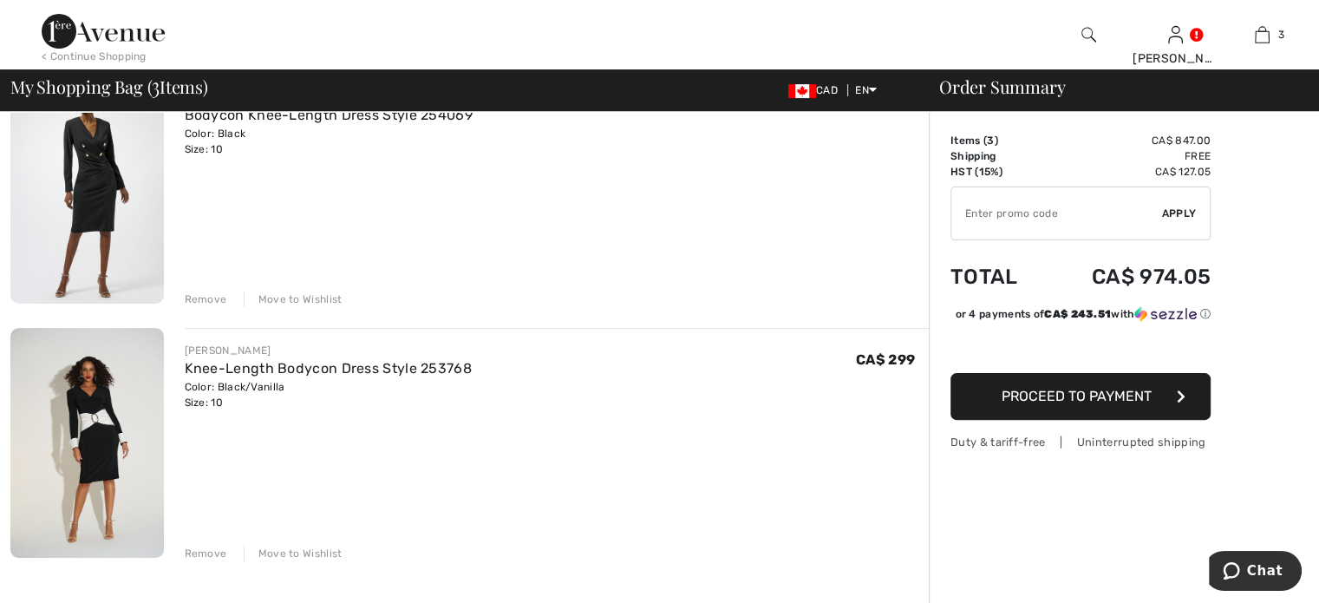
click at [227, 307] on div "Remove" at bounding box center [206, 299] width 43 height 16
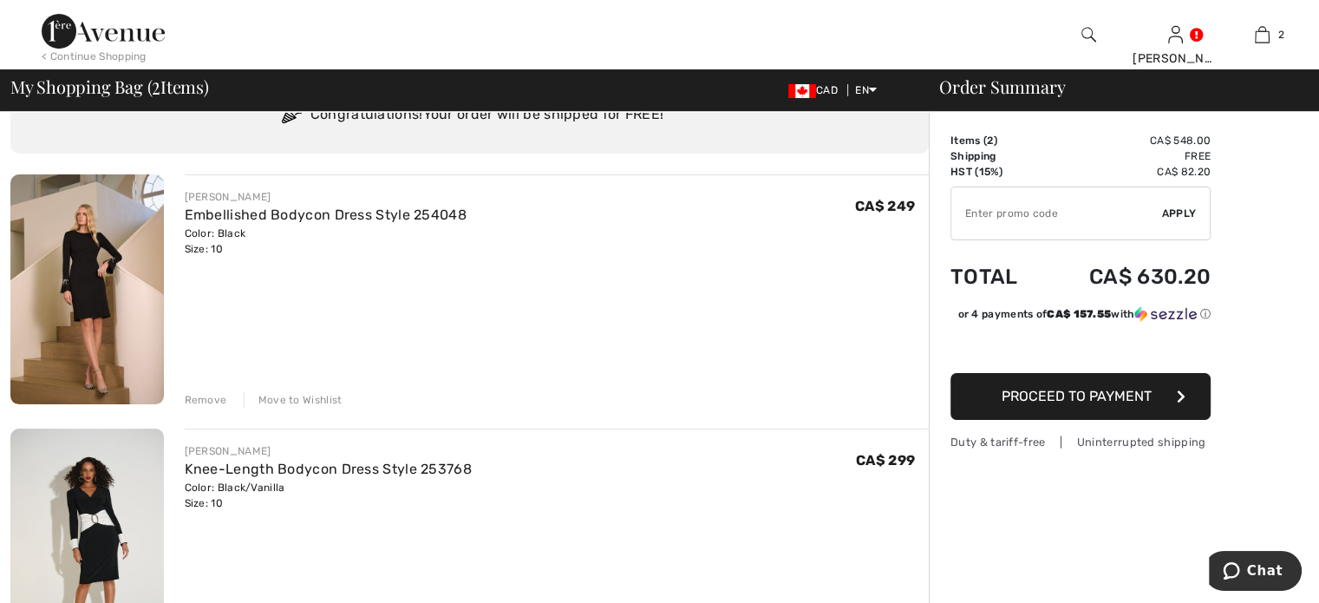
scroll to position [0, 0]
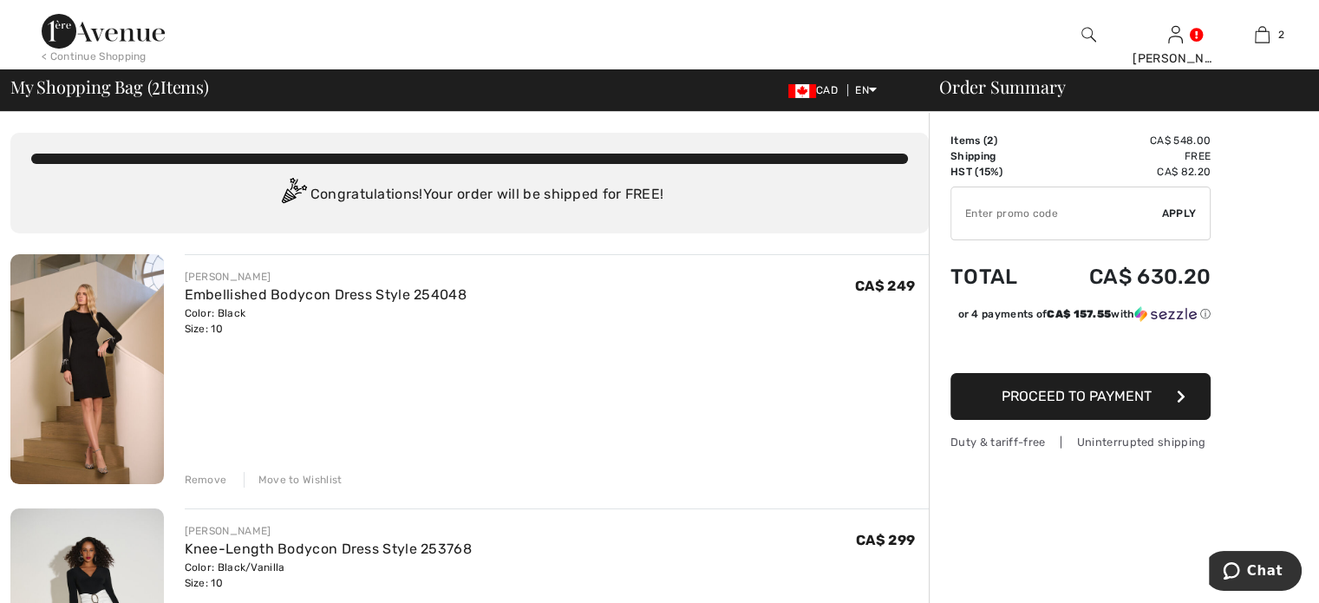
click at [1044, 404] on span "Proceed to Payment" at bounding box center [1077, 396] width 150 height 16
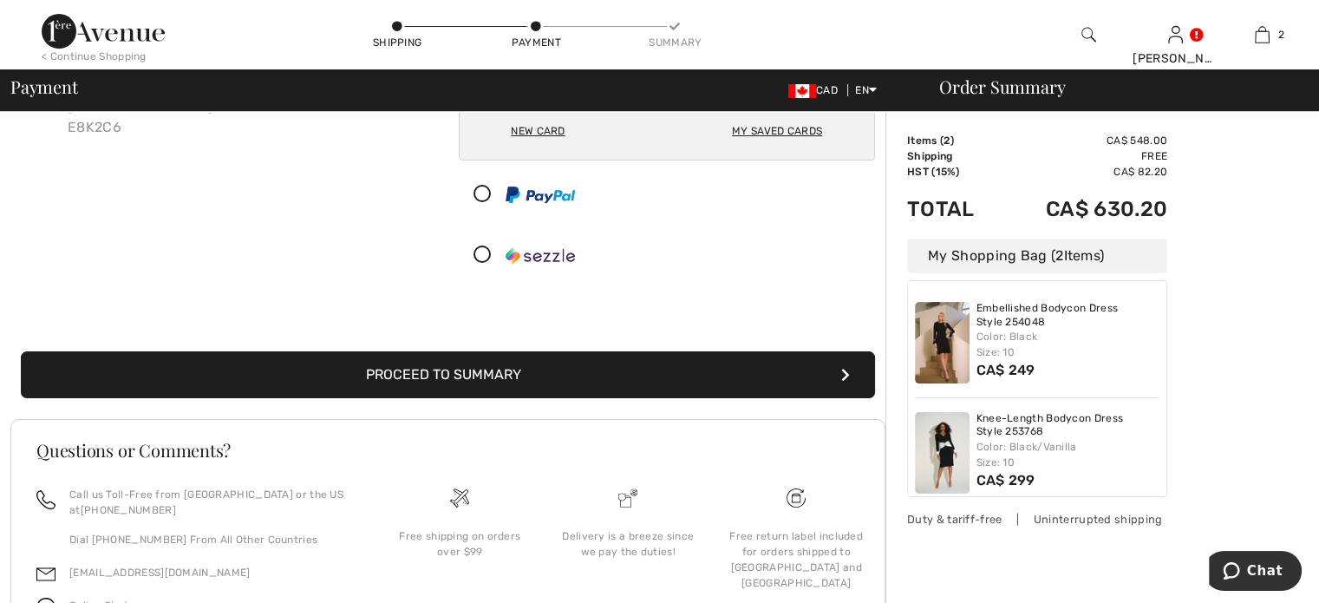
scroll to position [87, 0]
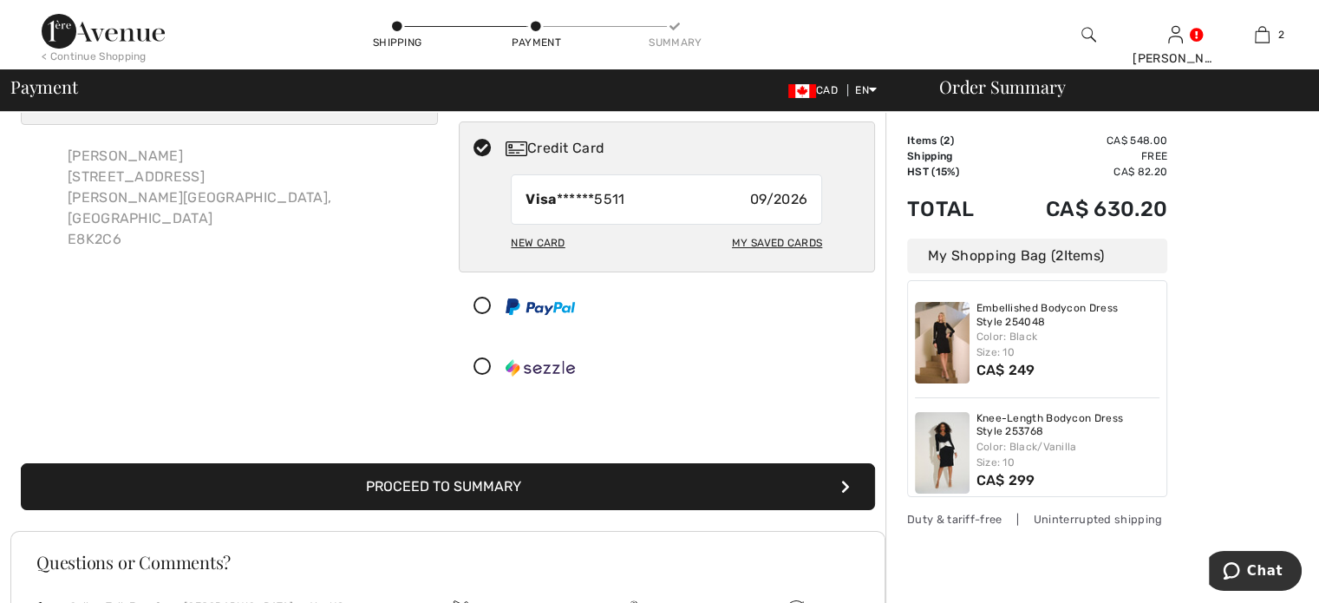
click at [534, 258] on div "New Card" at bounding box center [538, 242] width 54 height 29
radio input "true"
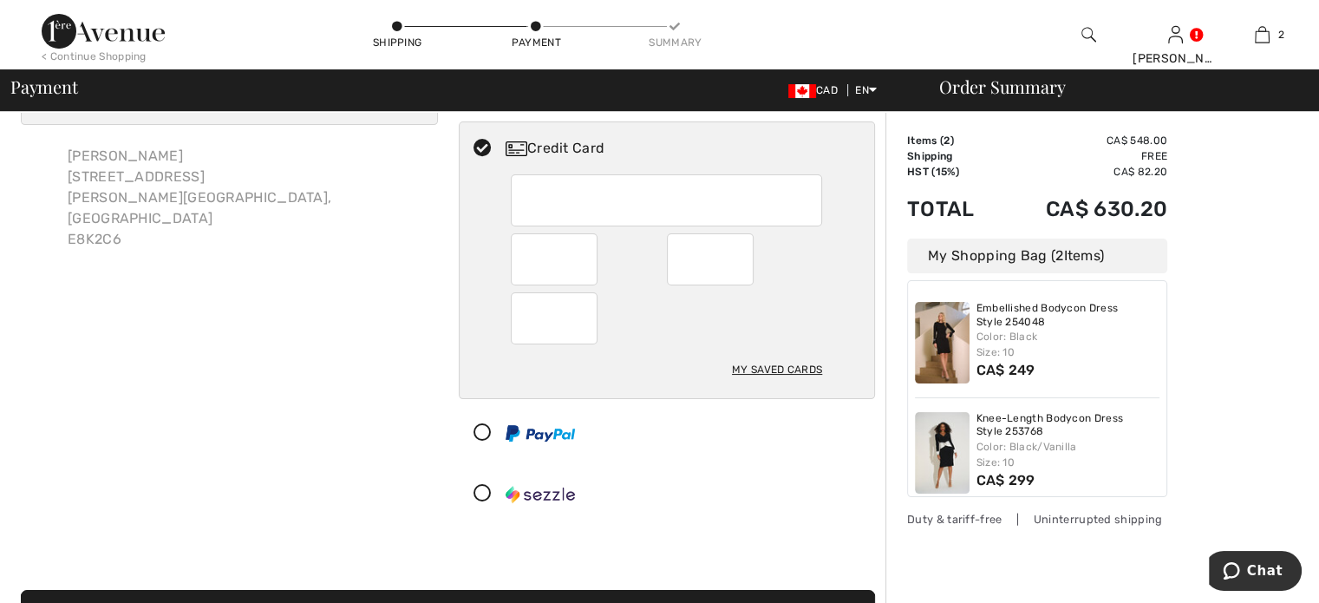
scroll to position [0, 0]
